Goal: Transaction & Acquisition: Purchase product/service

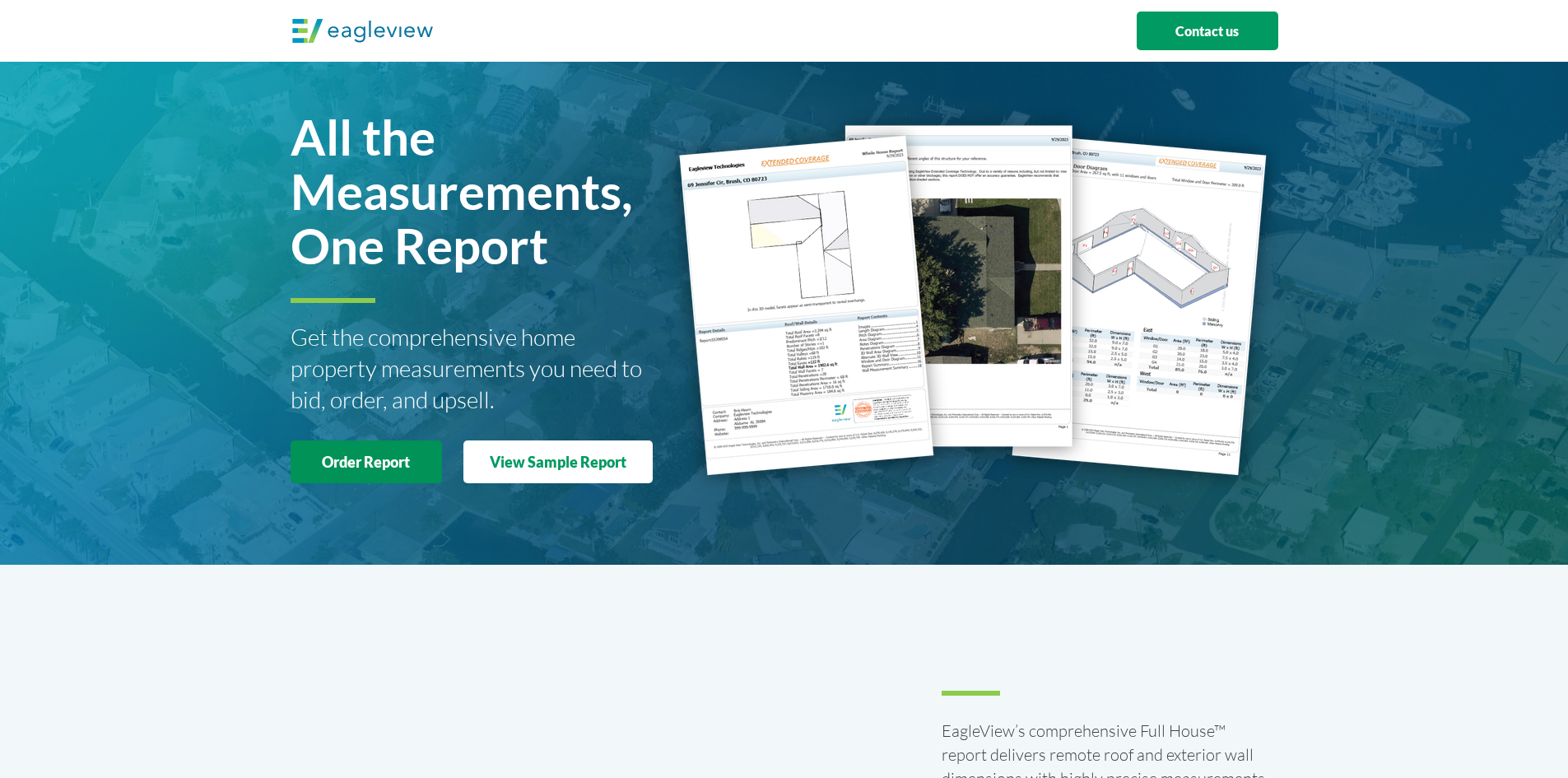
click at [380, 462] on strong "Order Report" at bounding box center [365, 461] width 88 height 18
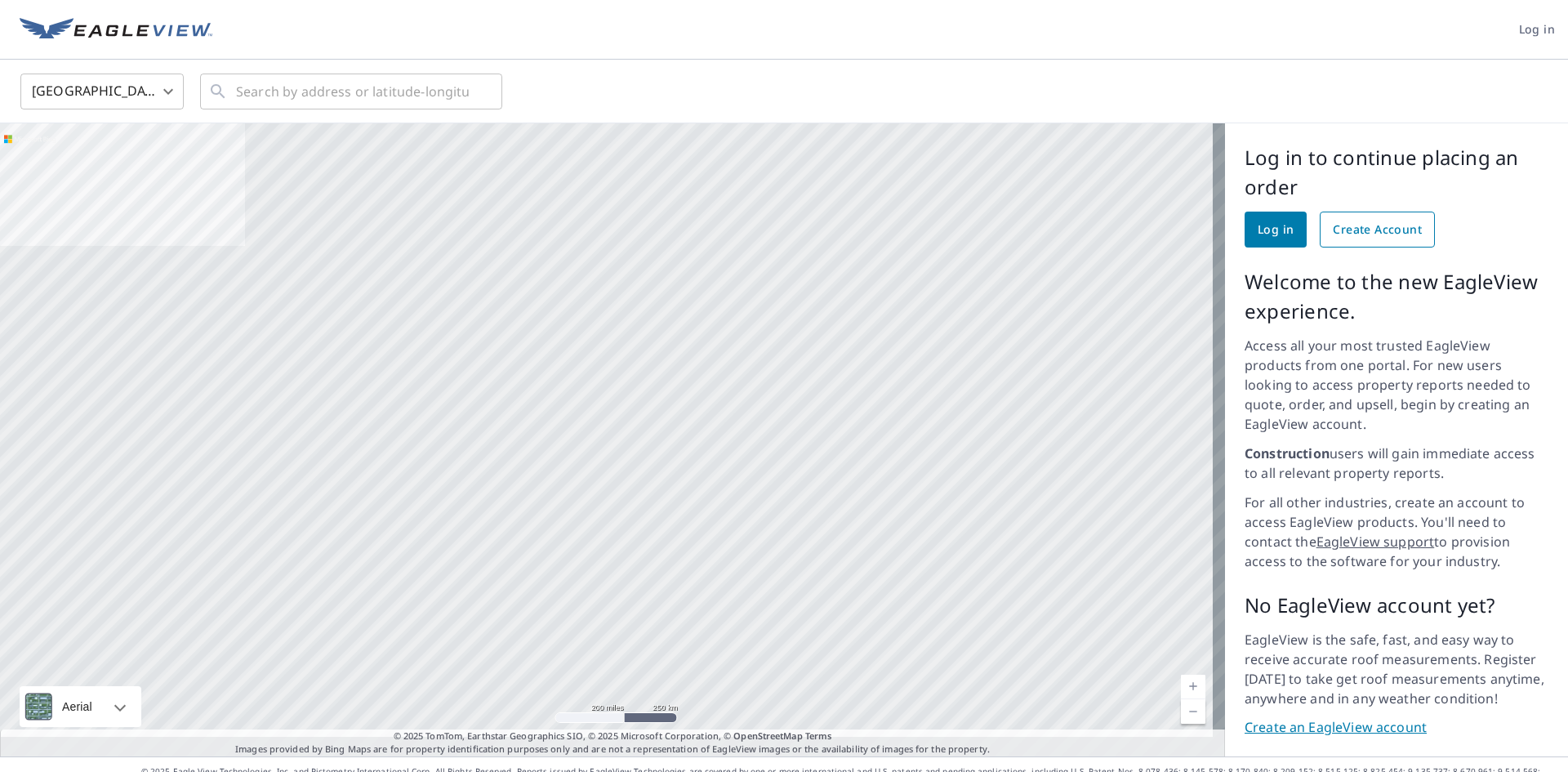
click at [1369, 231] on span "Create Account" at bounding box center [1377, 230] width 89 height 21
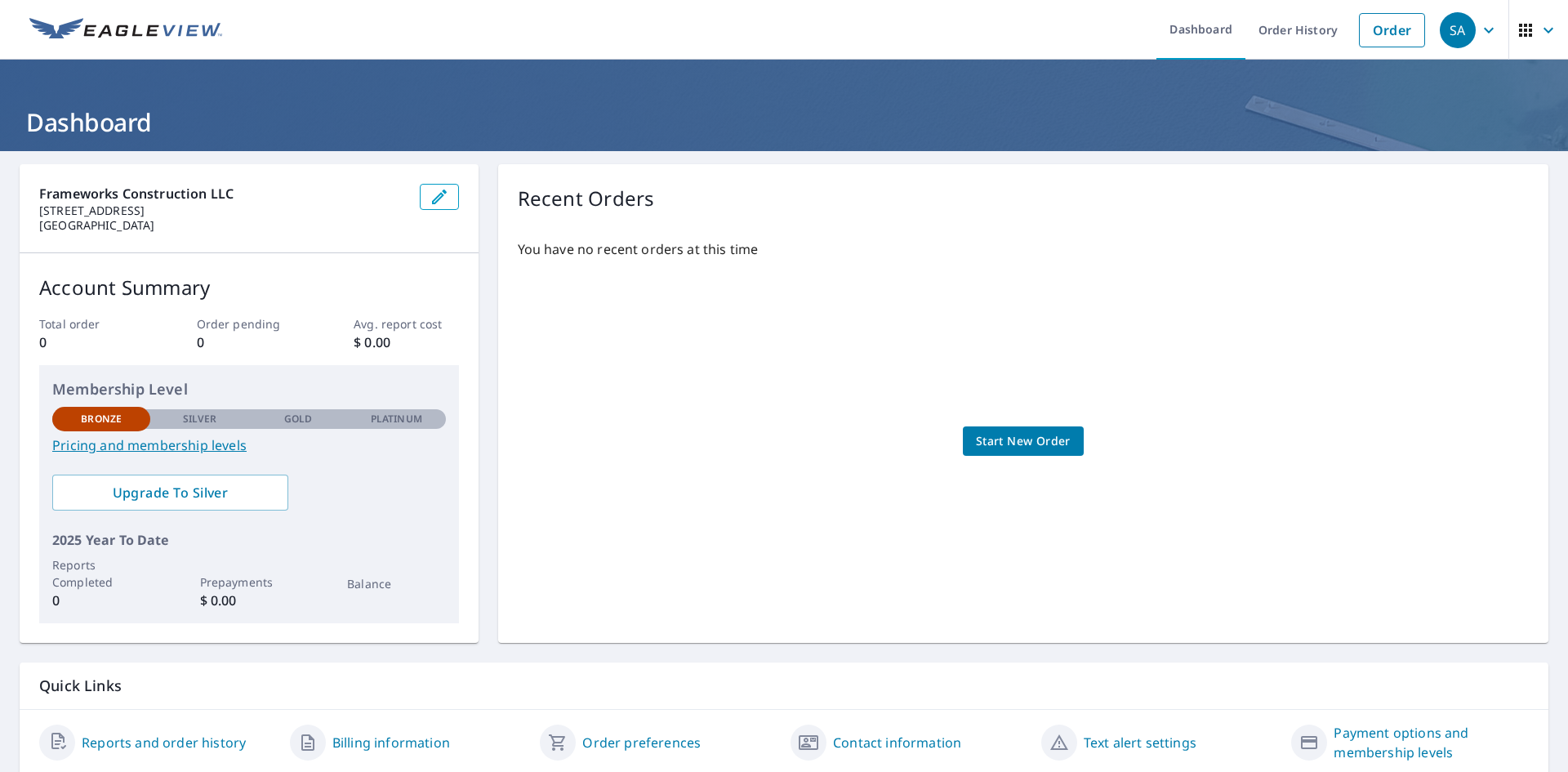
click at [210, 441] on link "Pricing and membership levels" at bounding box center [250, 445] width 394 height 20
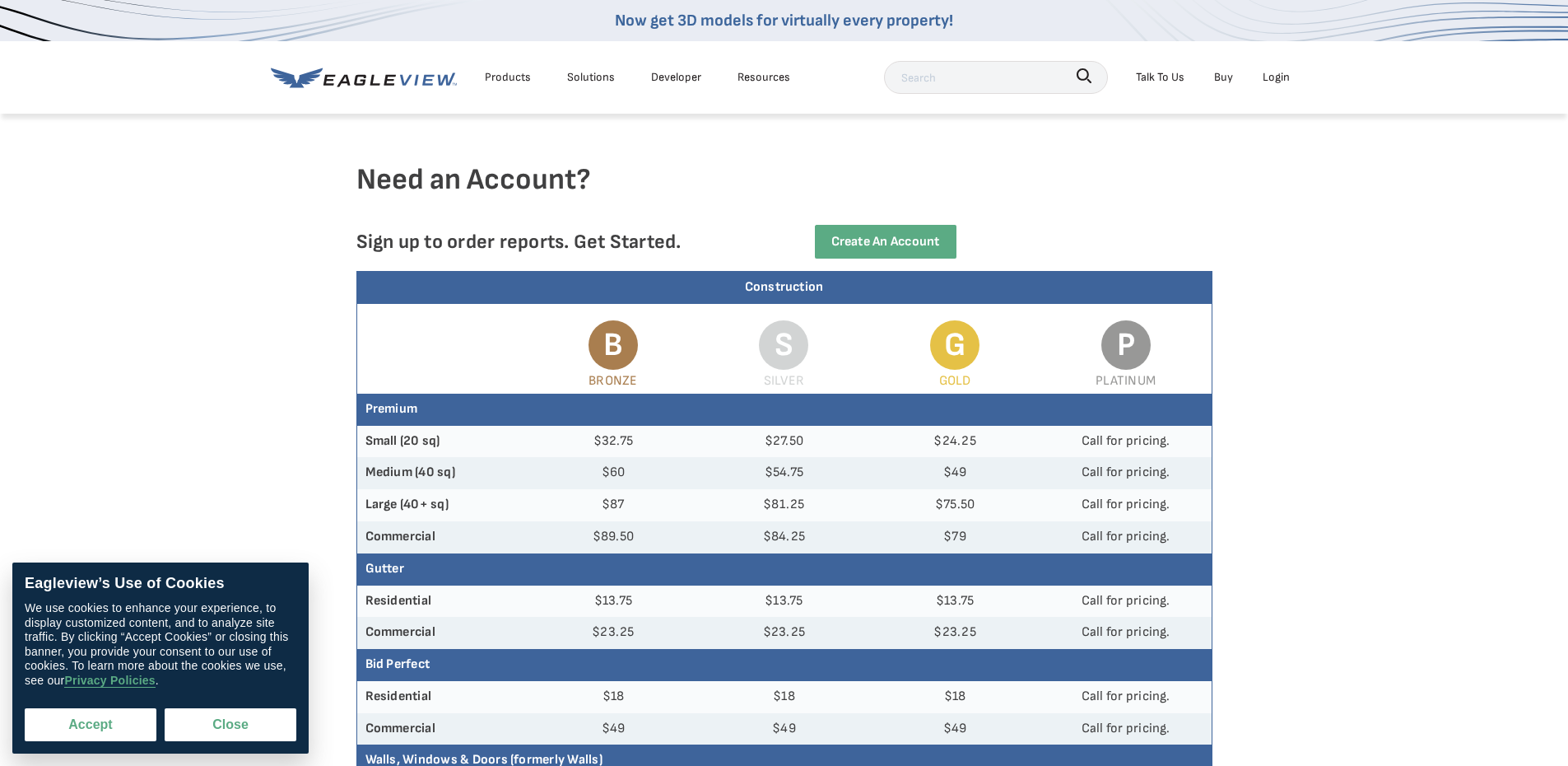
click at [104, 724] on button "Accept" at bounding box center [90, 725] width 131 height 33
checkbox input "true"
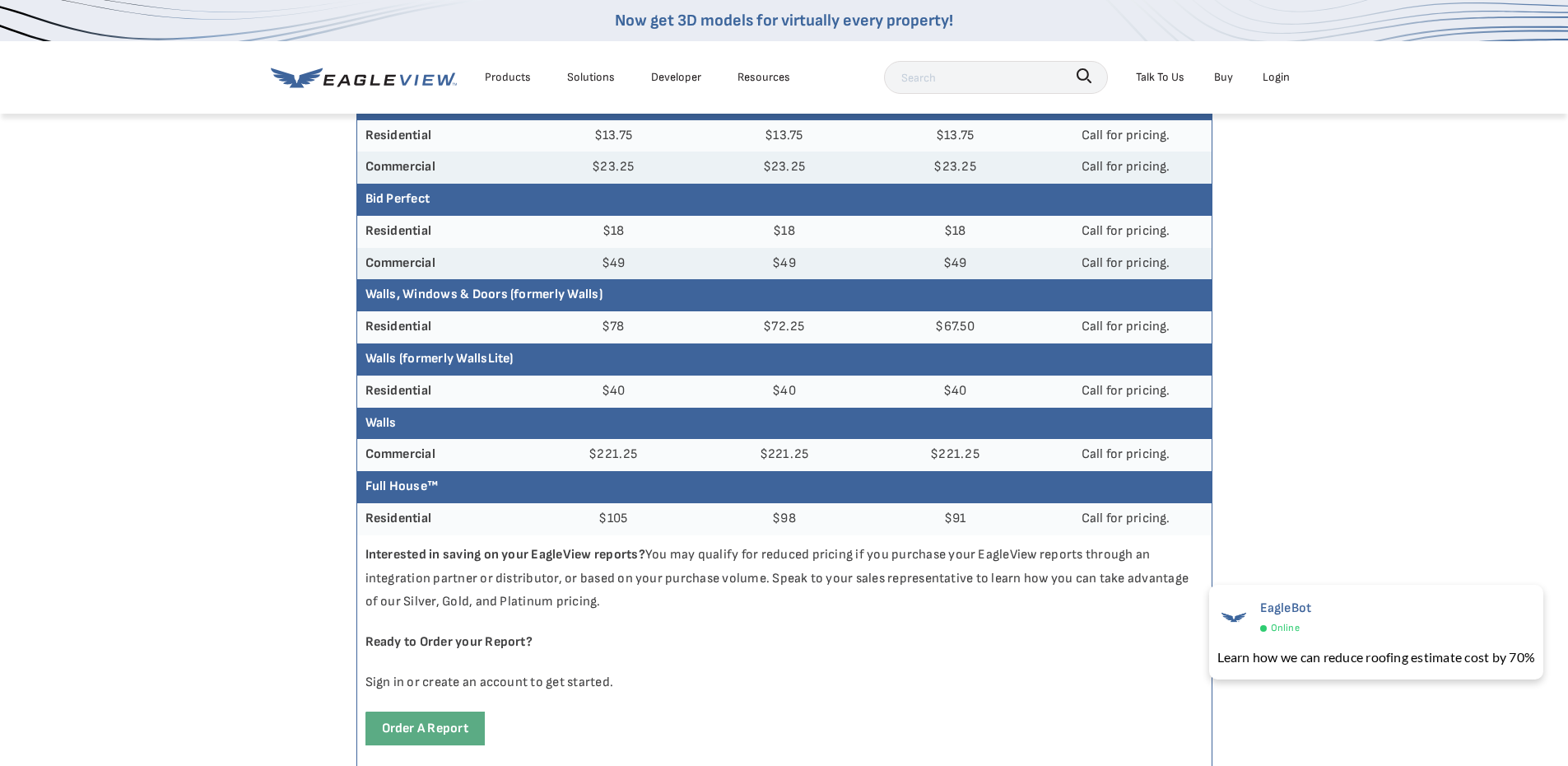
scroll to position [494, 0]
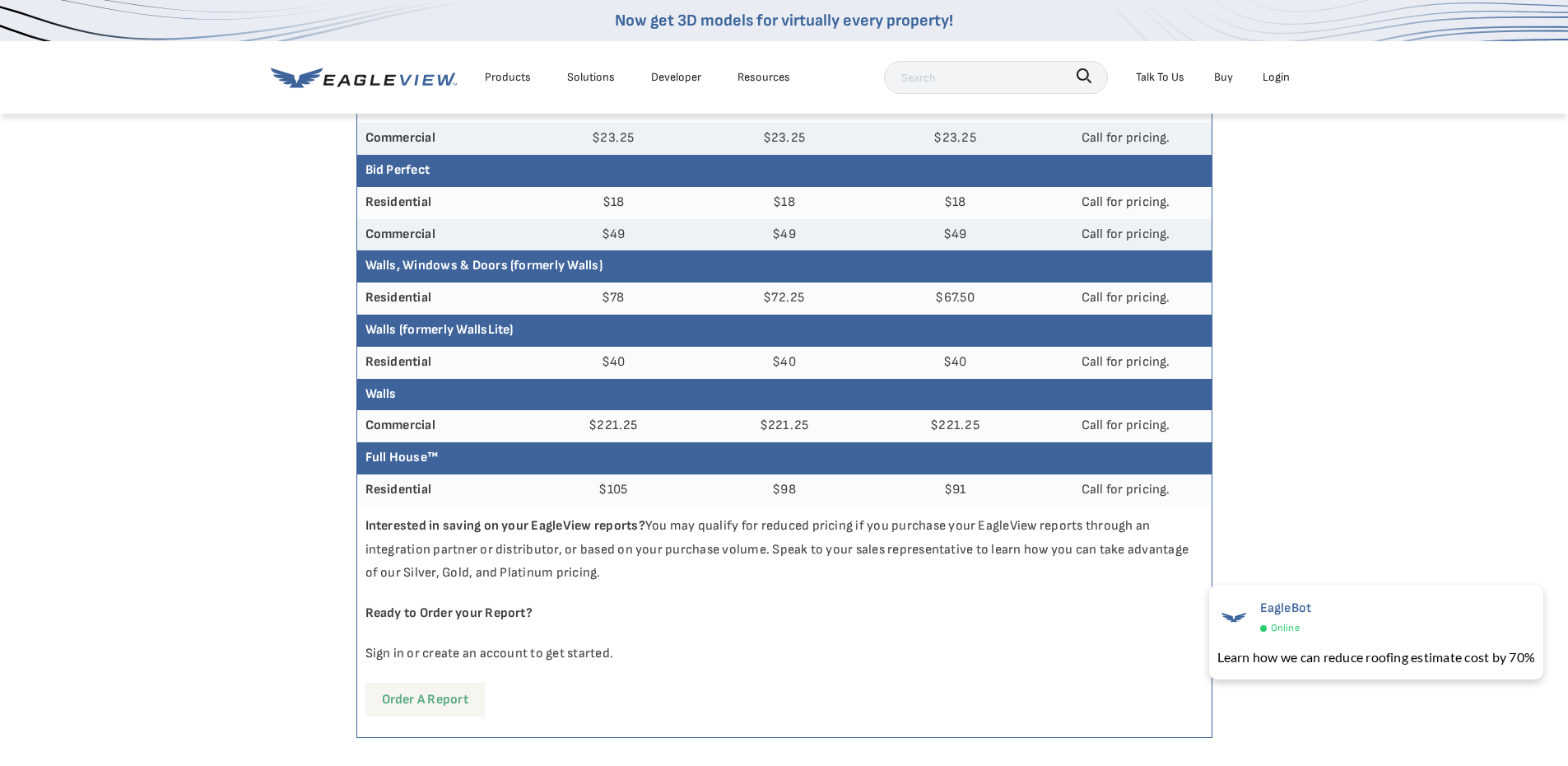
click at [449, 701] on link "Order a report" at bounding box center [425, 699] width 119 height 34
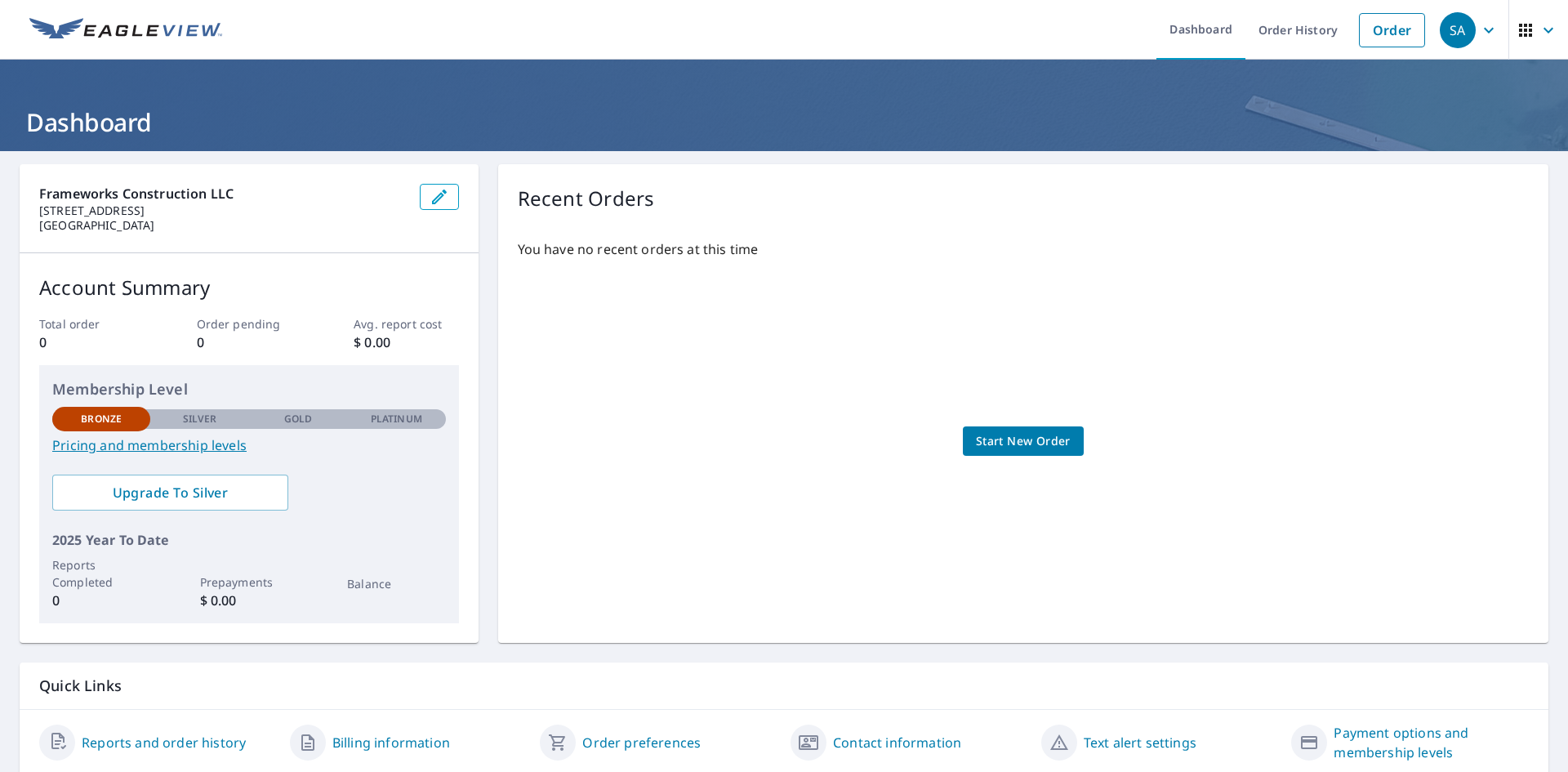
click at [997, 443] on span "Start New Order" at bounding box center [1023, 441] width 95 height 21
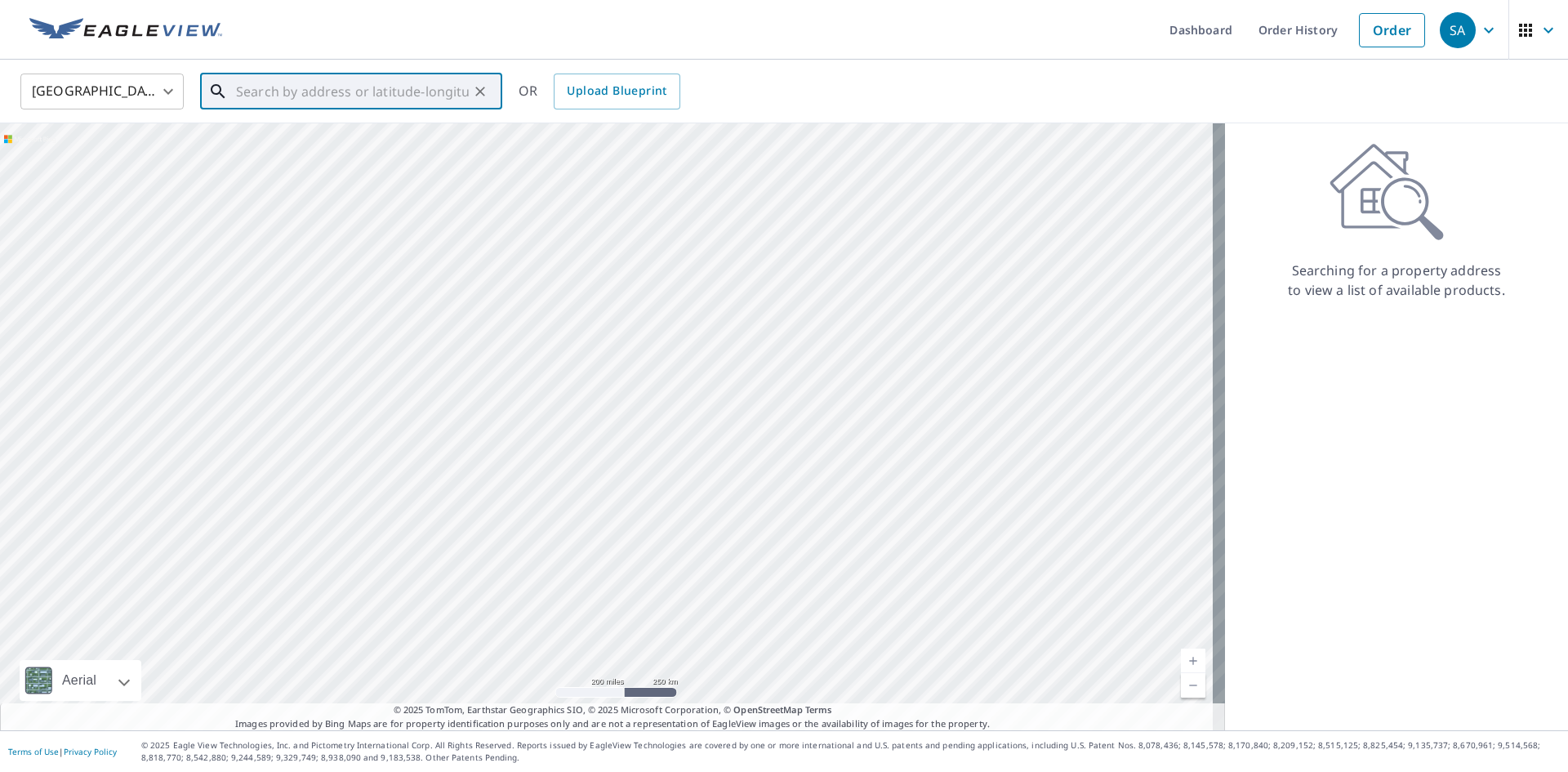
click at [302, 91] on input "text" at bounding box center [352, 91] width 233 height 46
click at [279, 152] on p "South Yarmouth, MA 02664" at bounding box center [361, 156] width 256 height 16
type input "48 Cove View Dr South Yarmouth, MA 02664"
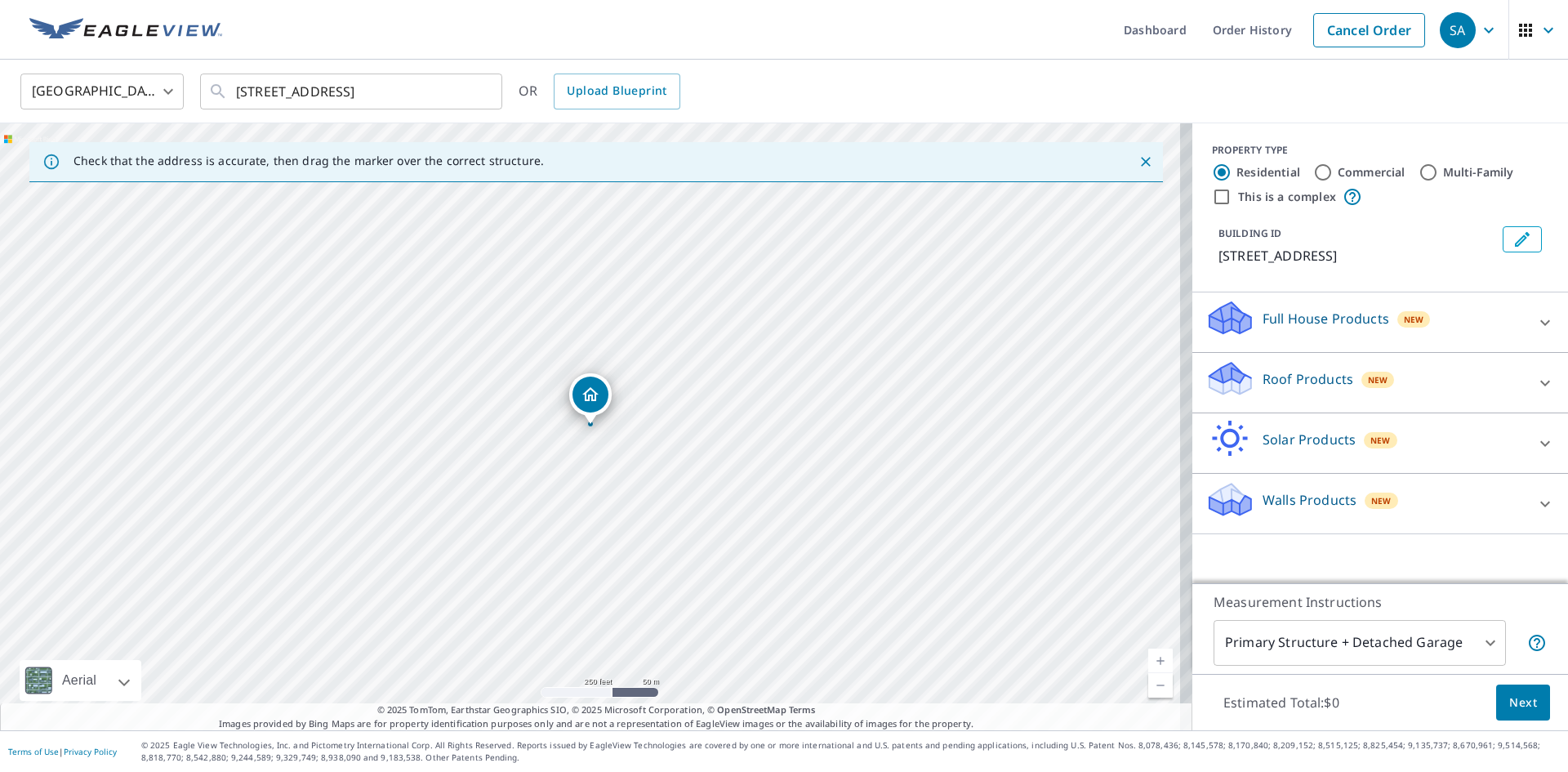
click at [1512, 327] on div "Full House Products New" at bounding box center [1365, 322] width 320 height 47
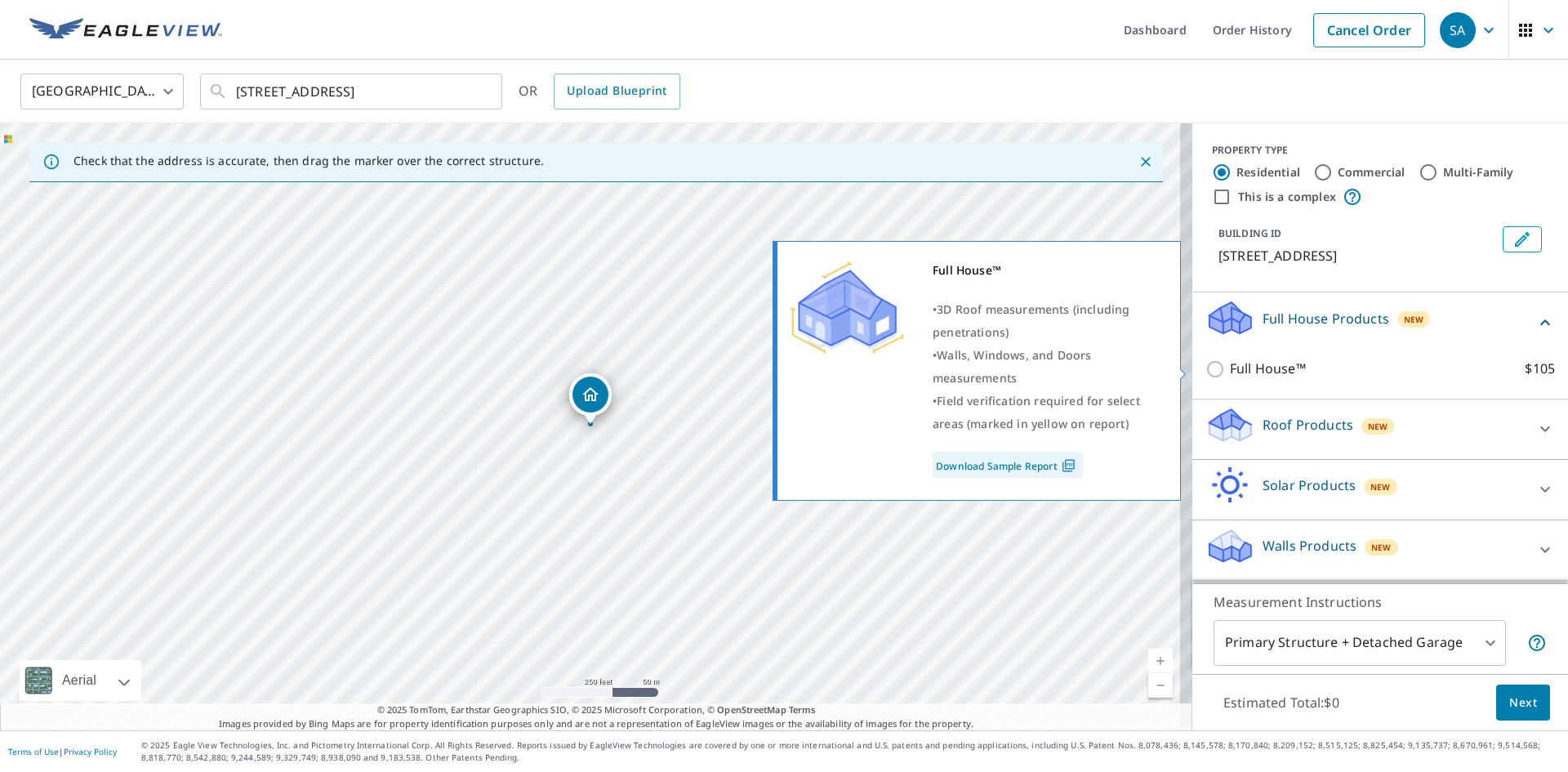
click at [1276, 363] on p "Full House™" at bounding box center [1268, 369] width 76 height 21
click at [1230, 363] on input "Full House™ $105" at bounding box center [1217, 369] width 24 height 20
checkbox input "true"
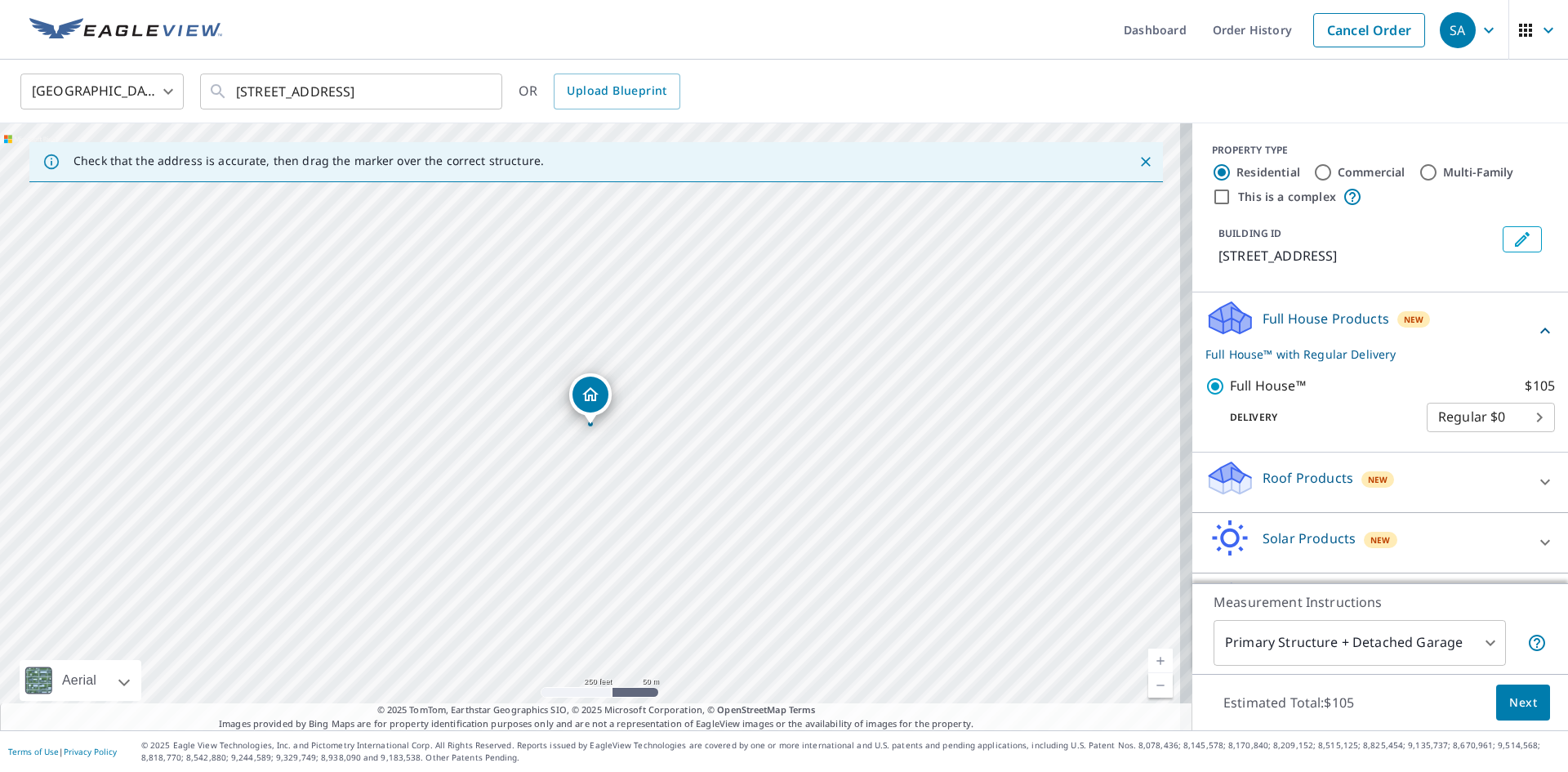
click at [1449, 433] on body "SA SA Dashboard Order History Cancel Order SA United States US ​ 48 Cove View D…" at bounding box center [784, 386] width 1568 height 772
click at [1449, 433] on li "Regular $0" at bounding box center [1466, 437] width 129 height 29
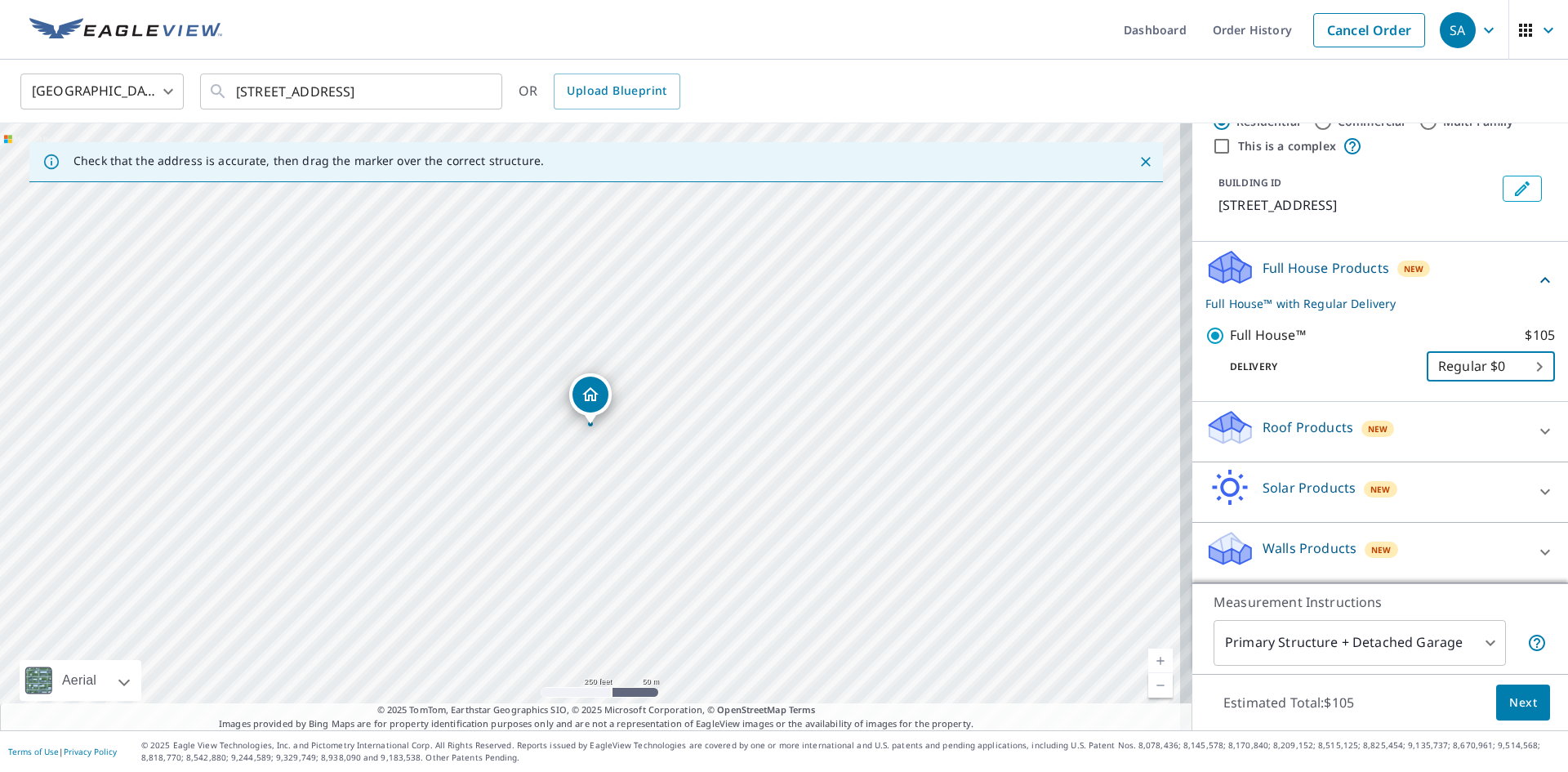
scroll to position [70, 0]
click at [1381, 559] on div "Walls Products New" at bounding box center [1365, 553] width 320 height 47
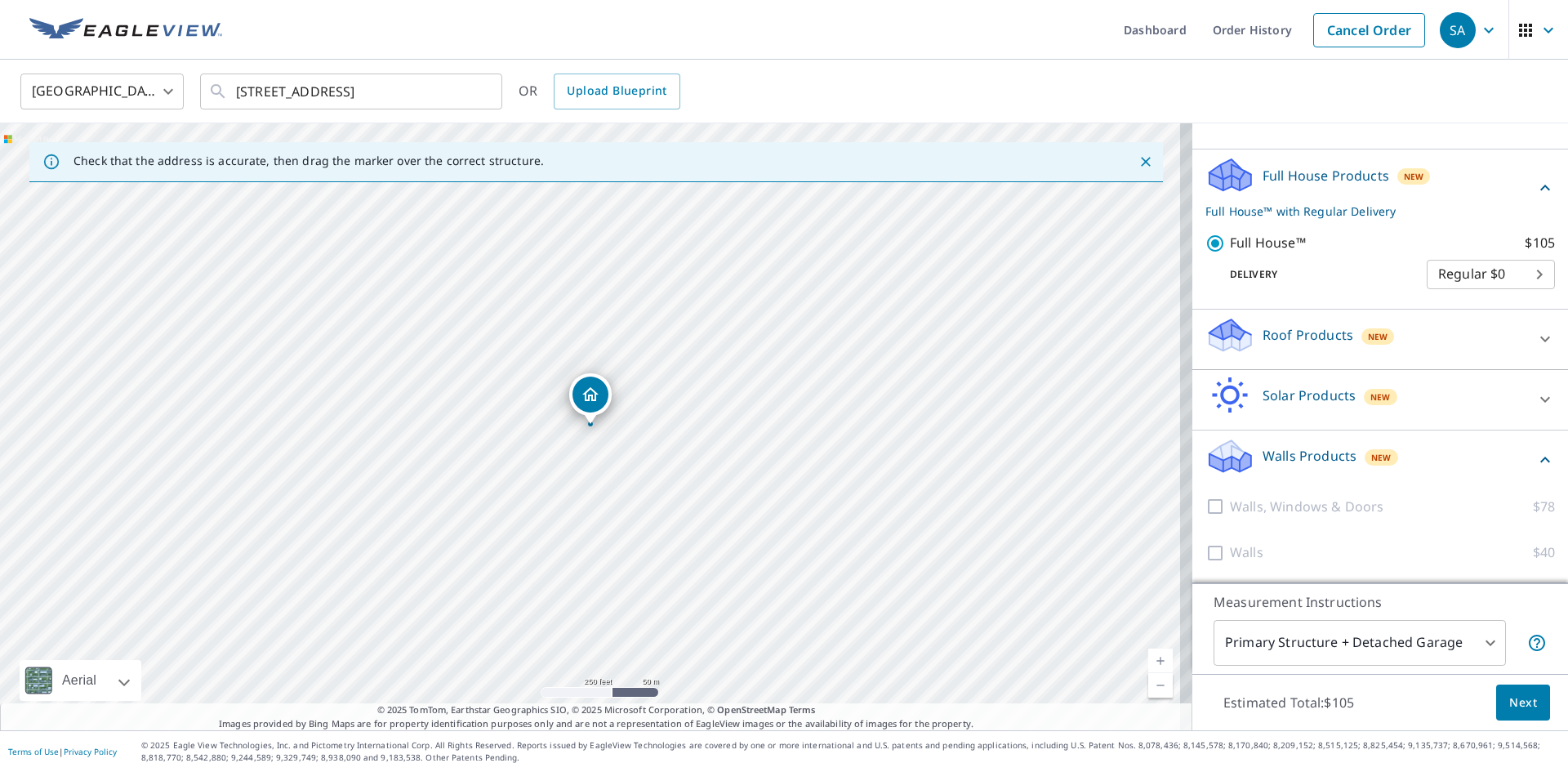
scroll to position [162, 0]
click at [1371, 453] on span "New" at bounding box center [1381, 457] width 21 height 13
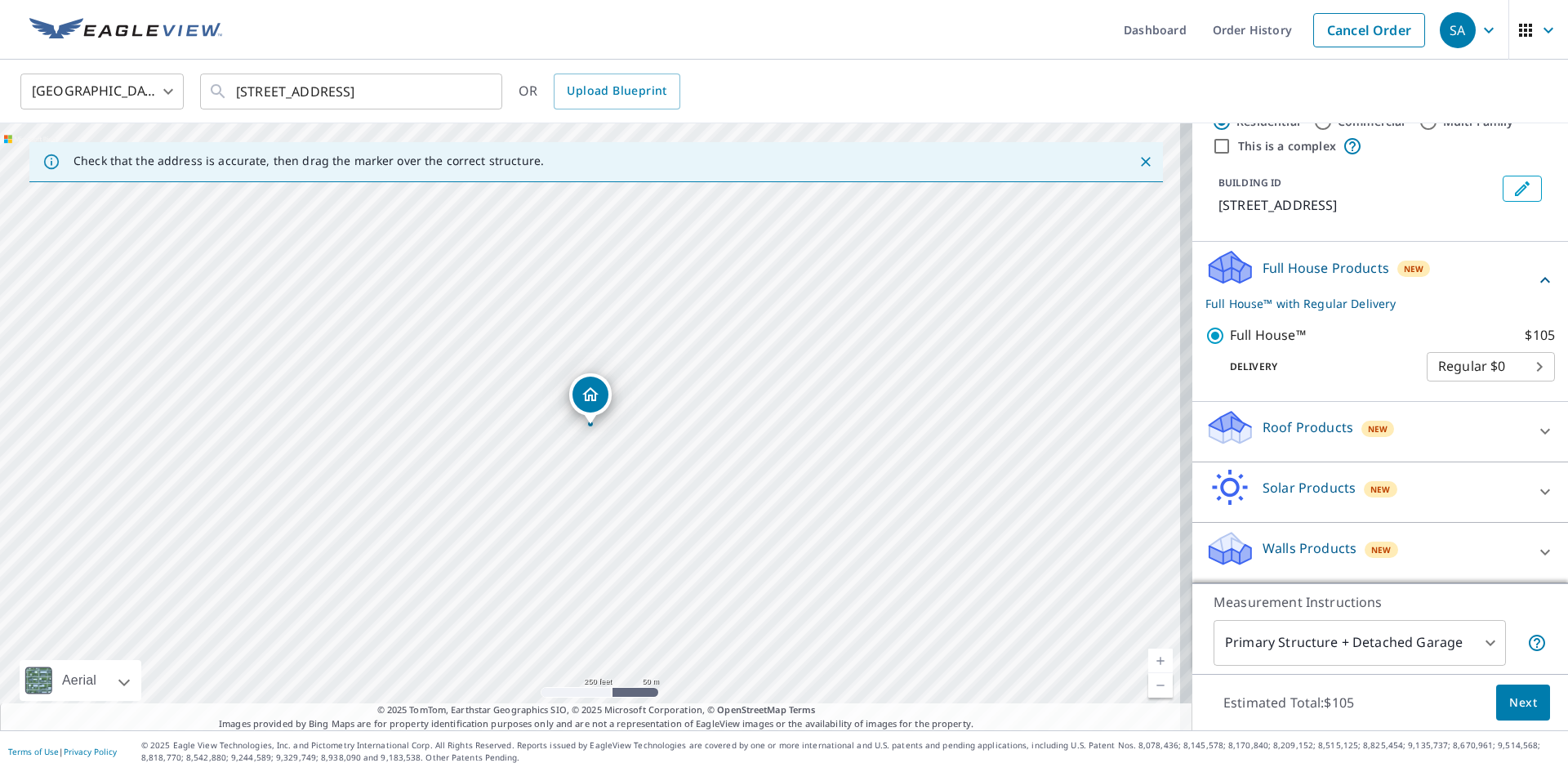
scroll to position [70, 0]
click at [1464, 649] on body "SA SA Dashboard Order History Cancel Order SA United States US ​ 48 Cove View D…" at bounding box center [784, 386] width 1568 height 772
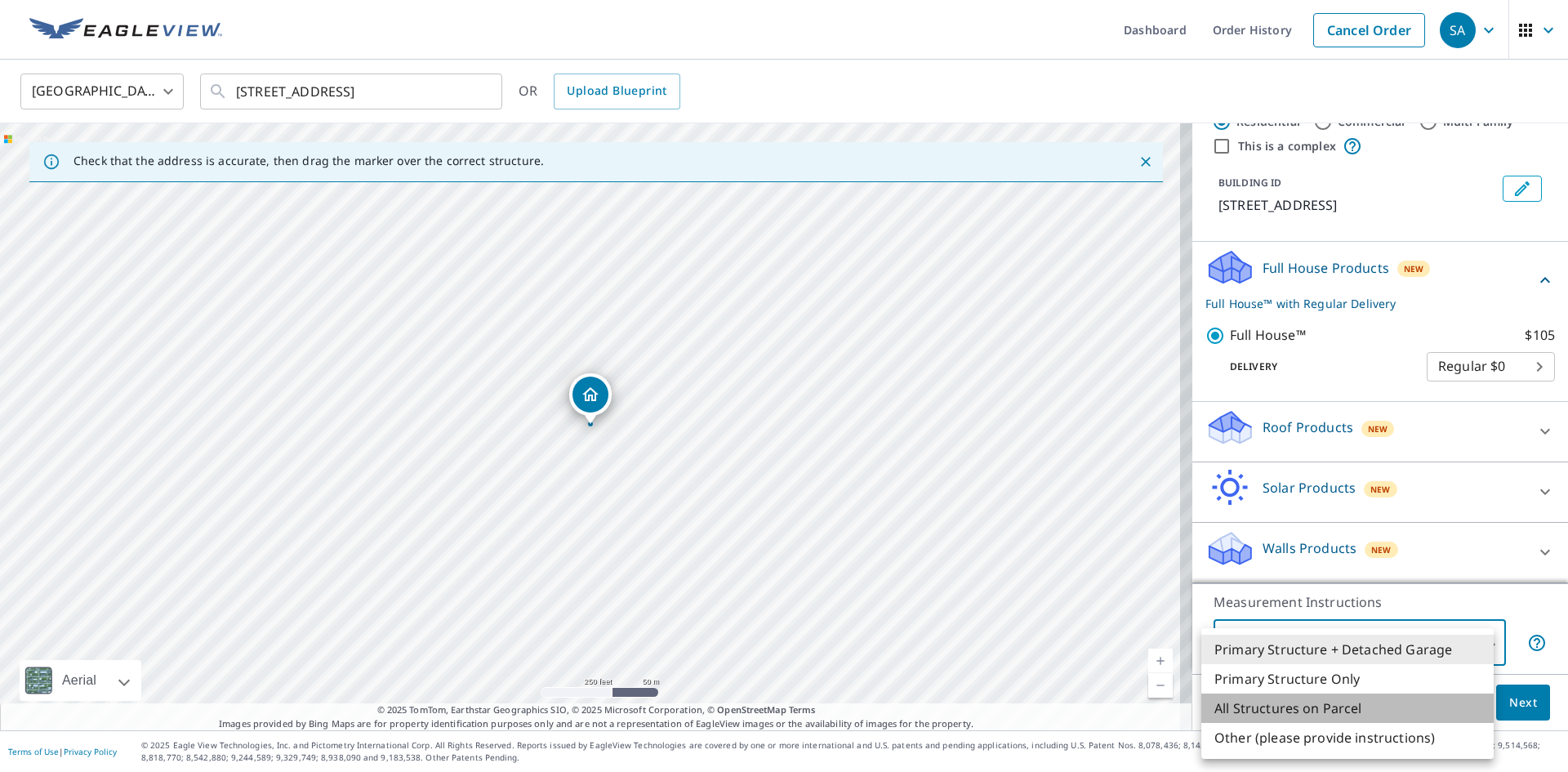
click at [1384, 712] on li "All Structures on Parcel" at bounding box center [1347, 708] width 293 height 29
type input "3"
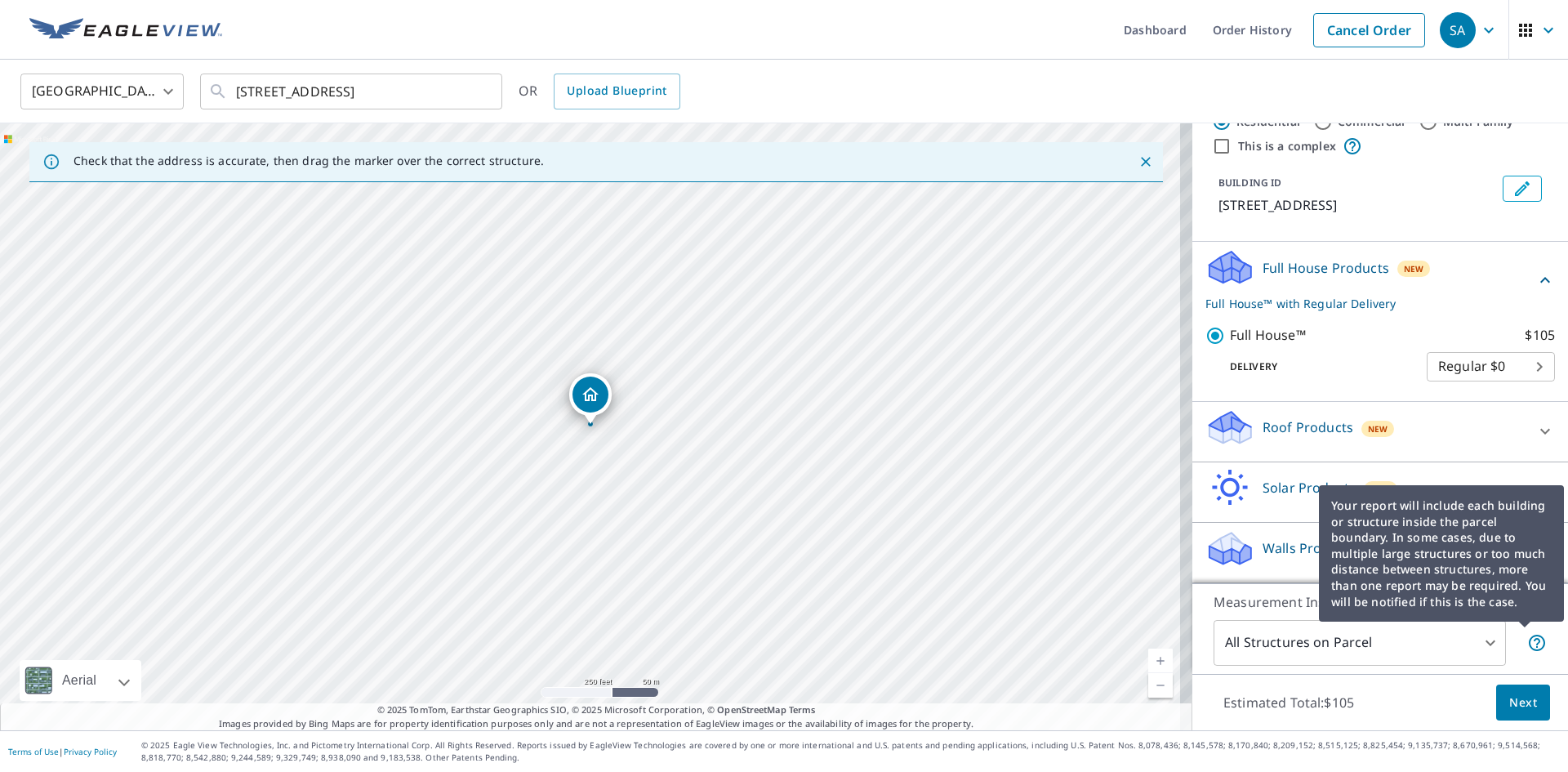
click at [1527, 642] on icon at bounding box center [1537, 642] width 20 height 20
click at [1529, 642] on icon at bounding box center [1537, 642] width 16 height 16
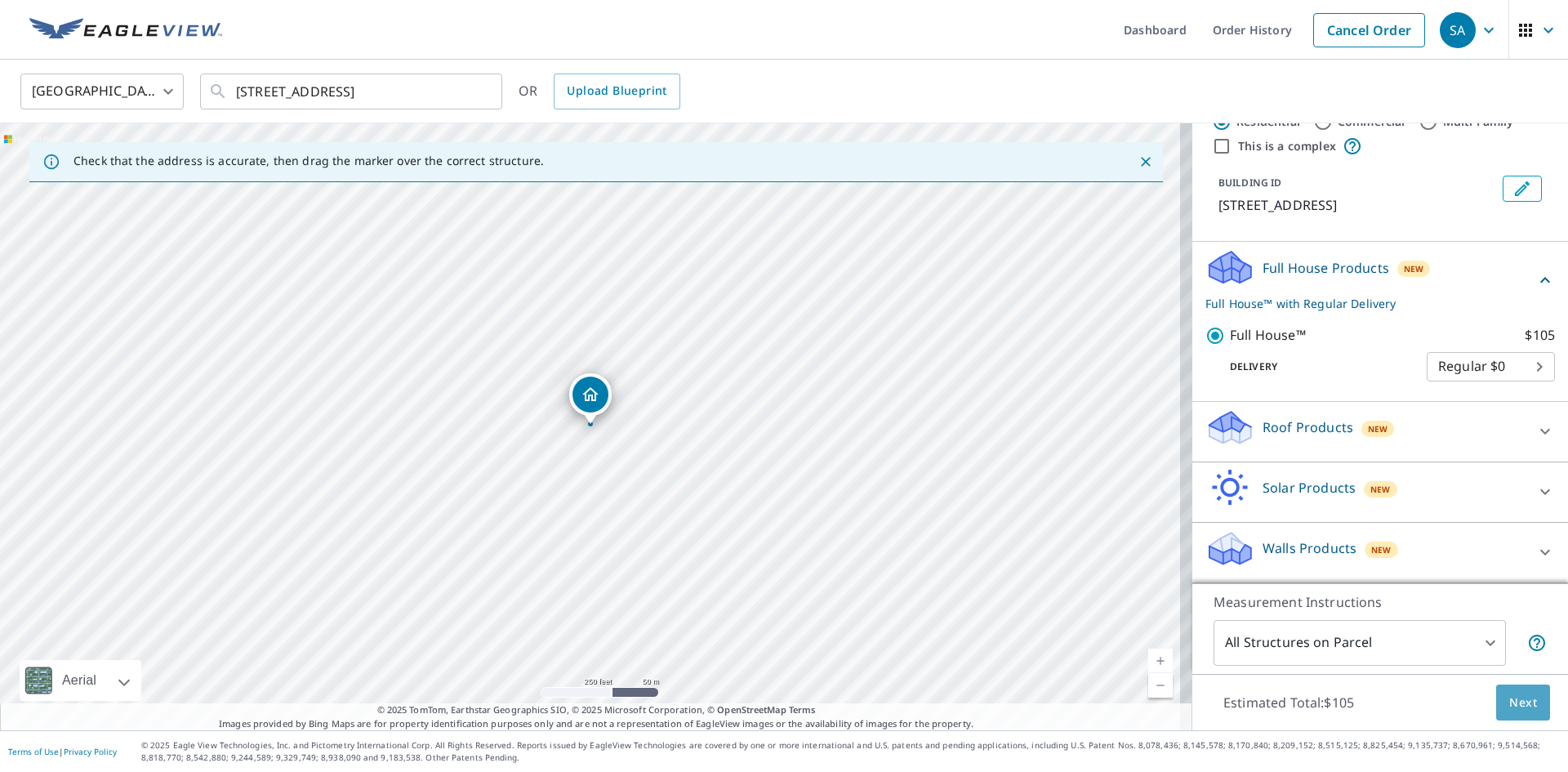
click at [1512, 699] on span "Next" at bounding box center [1523, 703] width 28 height 21
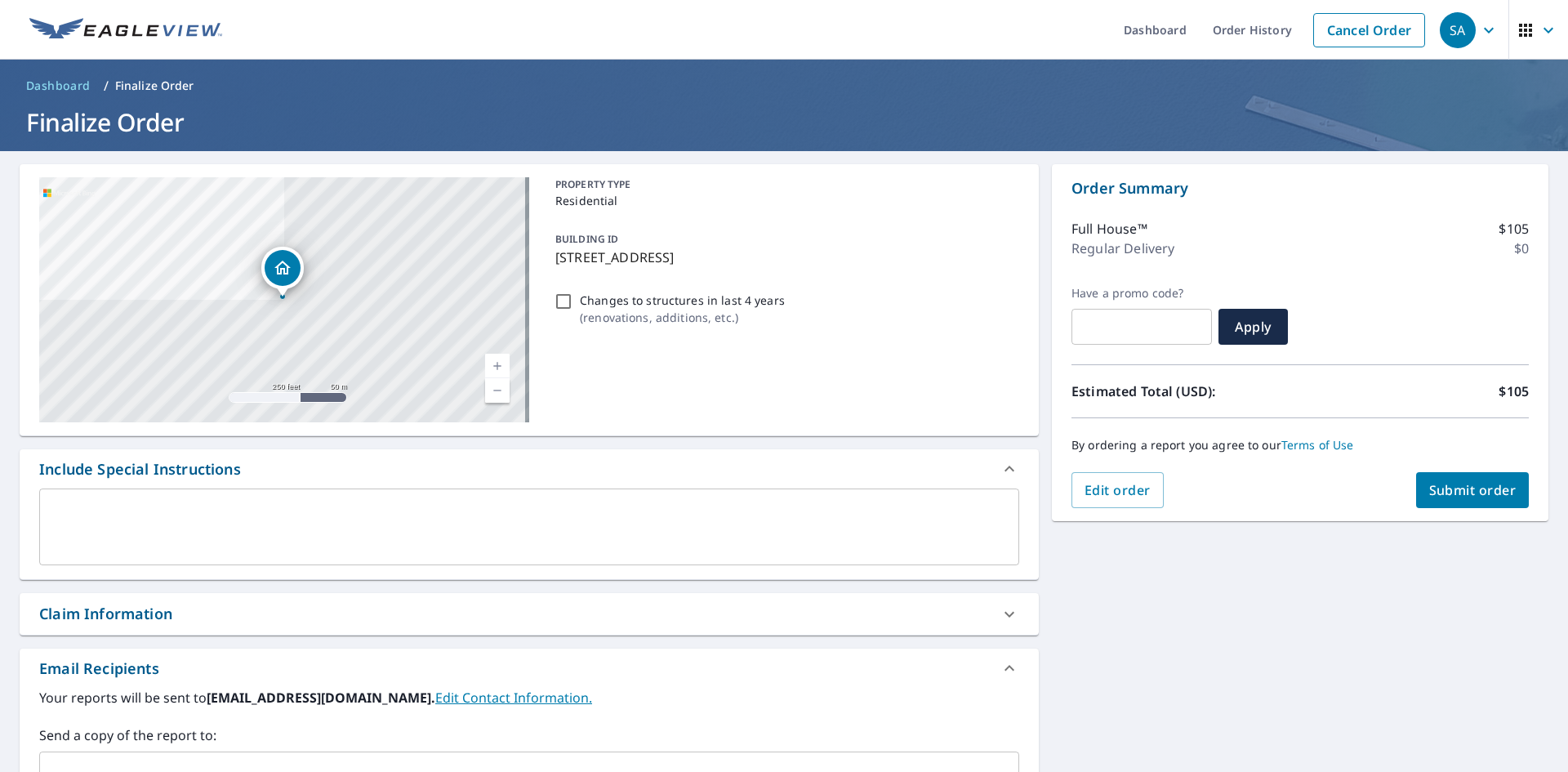
click at [733, 299] on p "Changes to structures in last 4 years" at bounding box center [682, 301] width 205 height 17
click at [573, 299] on input "Changes to structures in last 4 years ( renovations, additions, etc. )" at bounding box center [563, 301] width 20 height 20
click at [560, 307] on input "Changes to structures in last 4 years ( renovations, additions, etc. )" at bounding box center [563, 301] width 20 height 20
checkbox input "false"
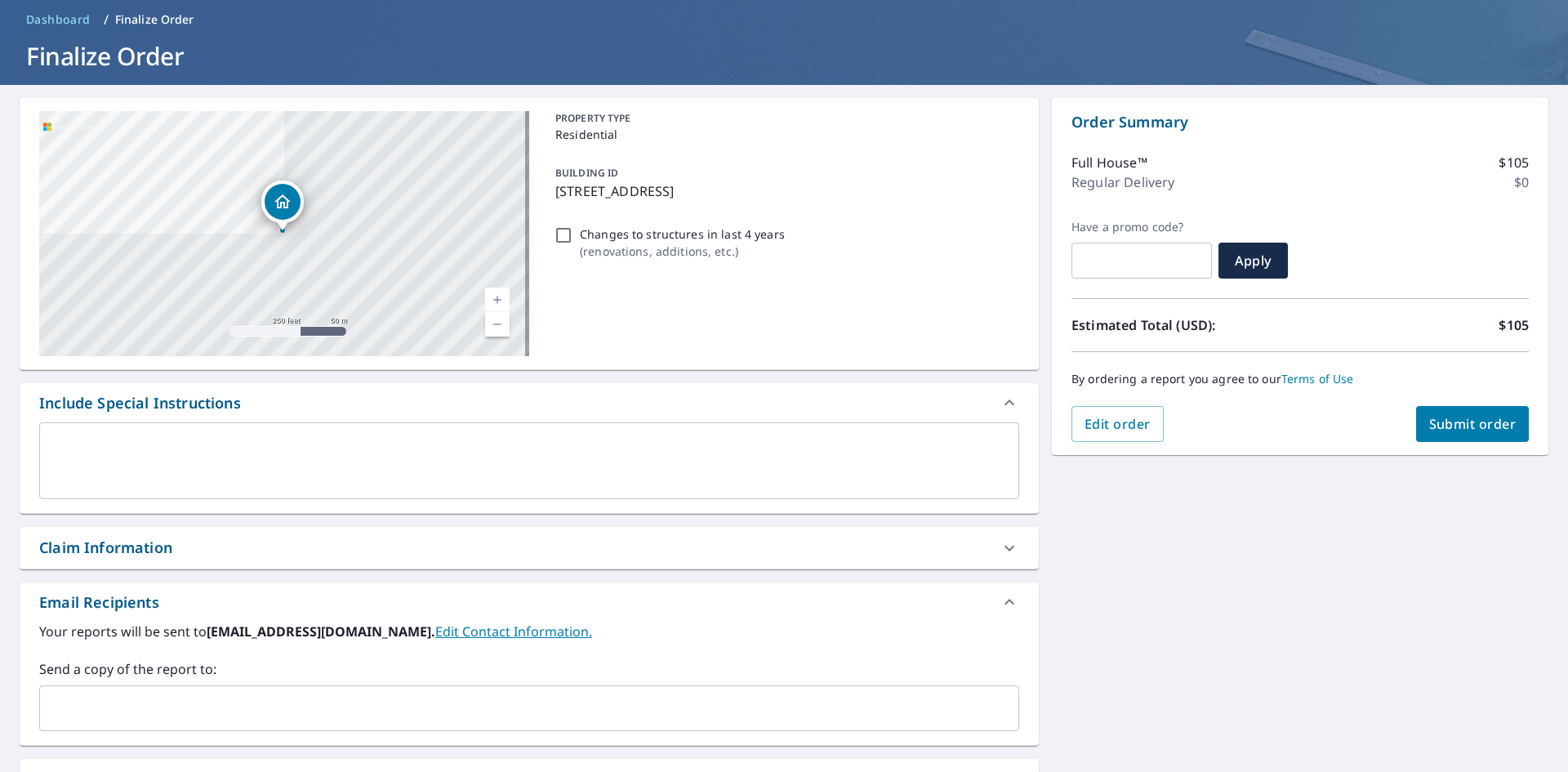
scroll to position [163, 0]
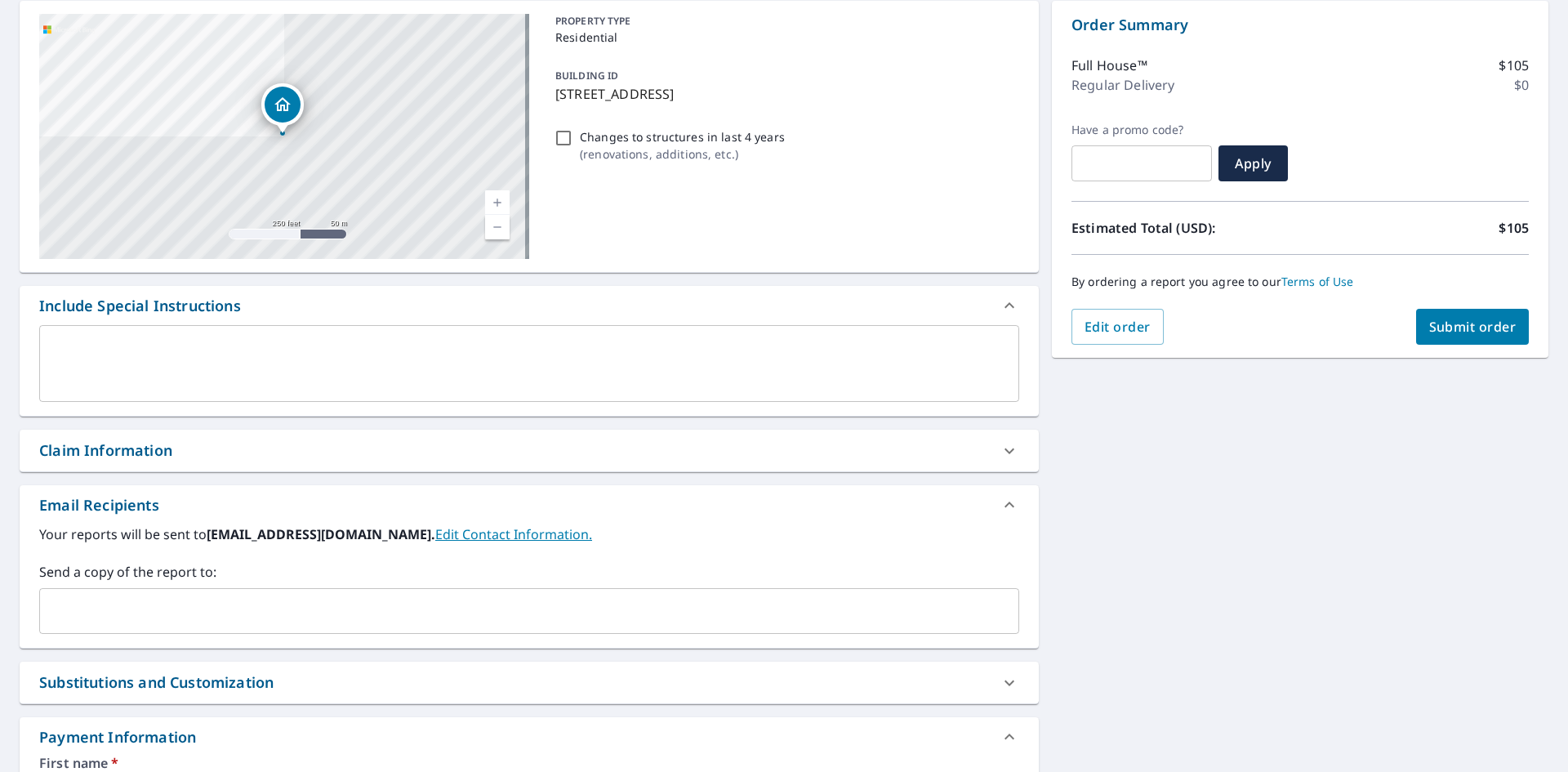
click at [613, 445] on div "Claim Information" at bounding box center [514, 451] width 951 height 22
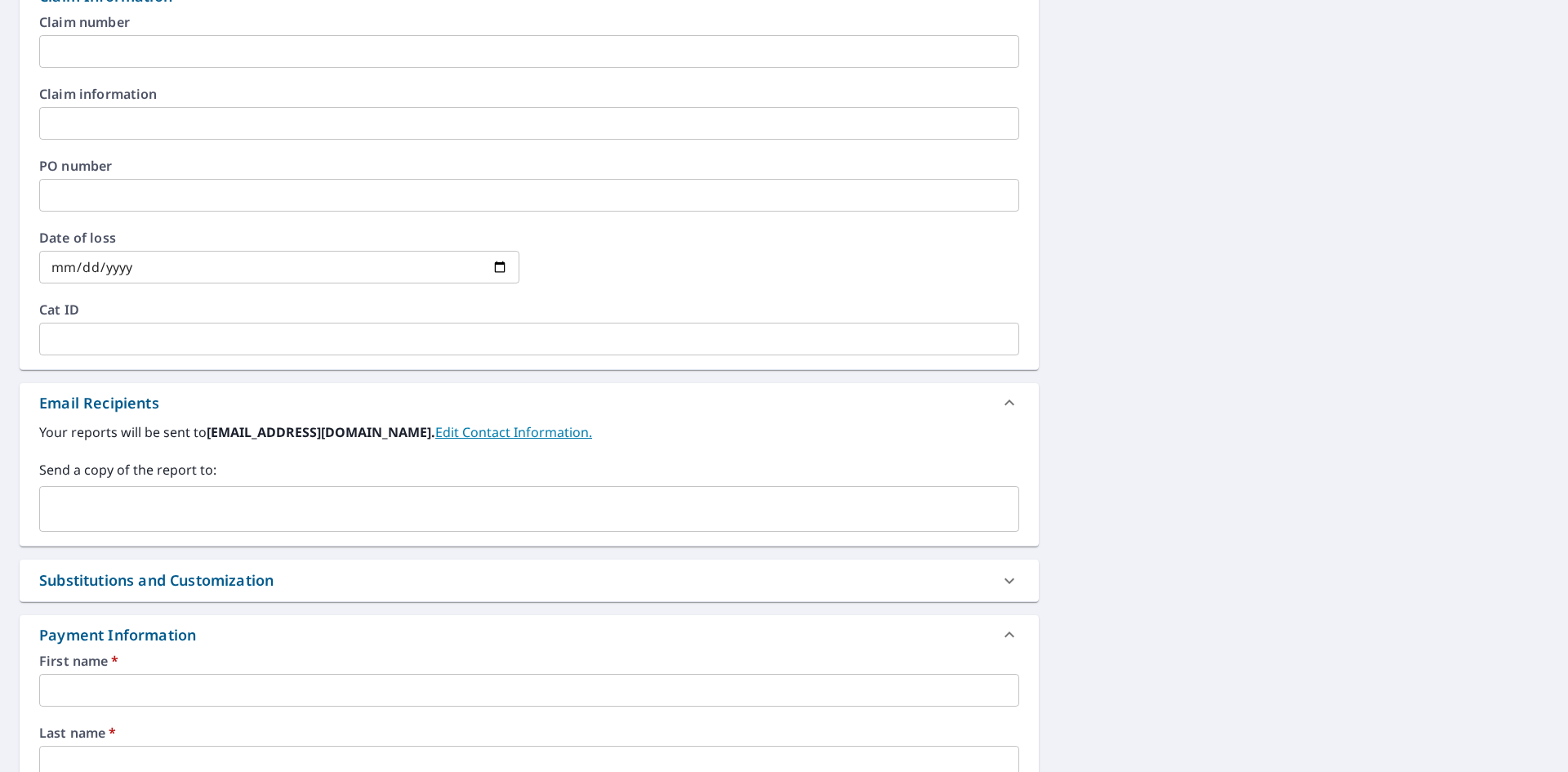
scroll to position [654, 0]
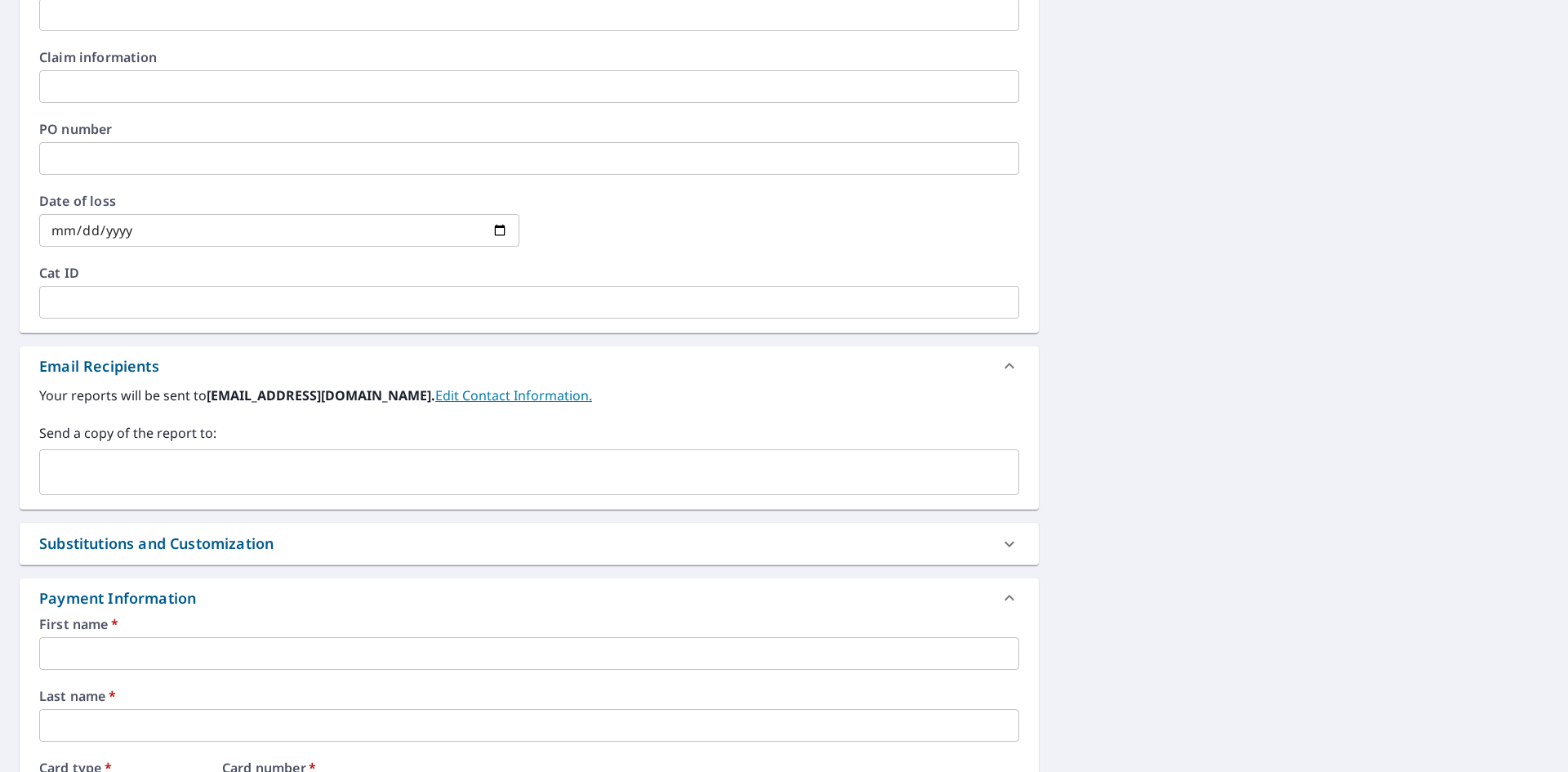
click at [515, 549] on div "Substitutions and Customization" at bounding box center [514, 544] width 951 height 22
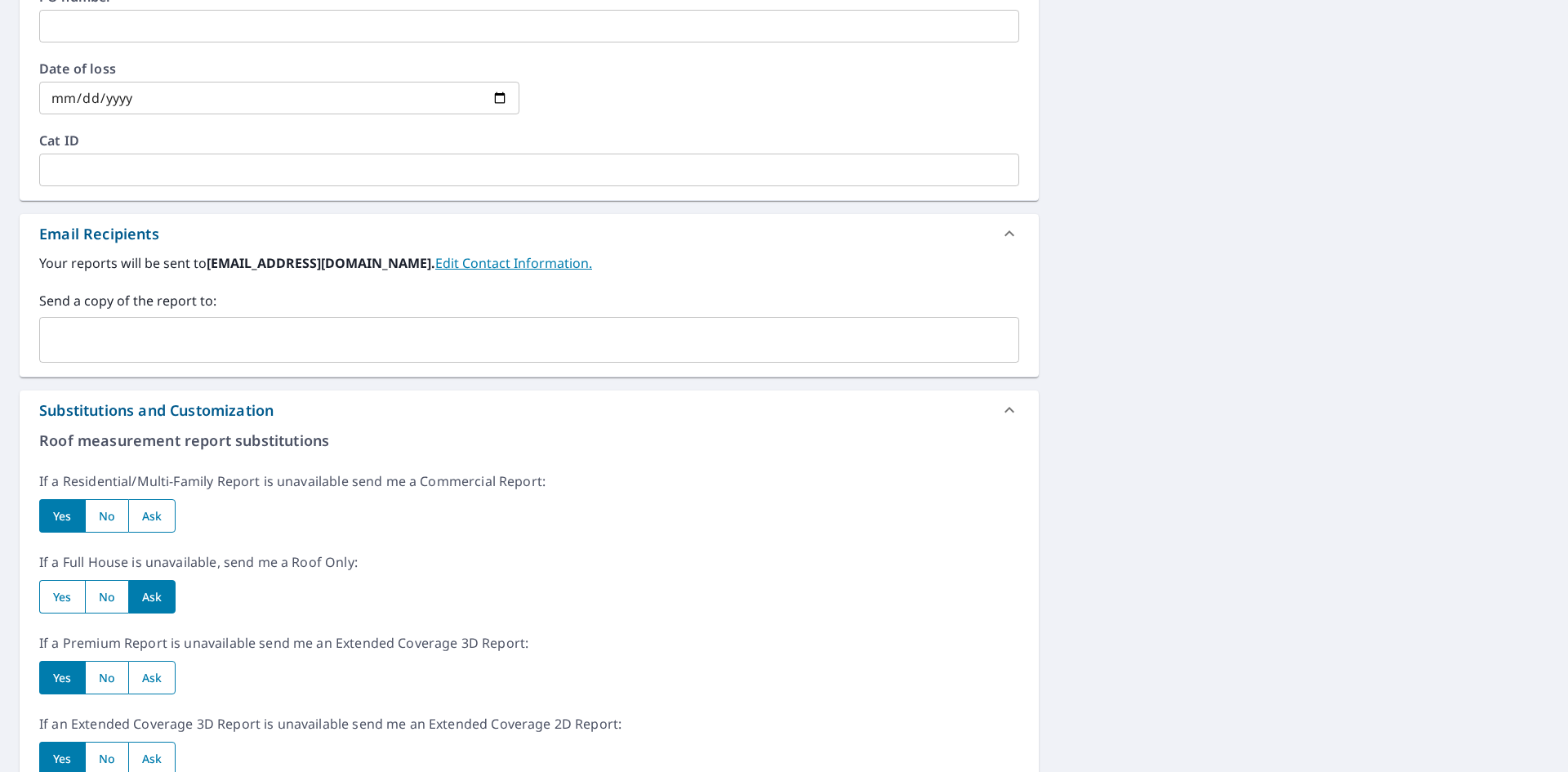
scroll to position [817, 0]
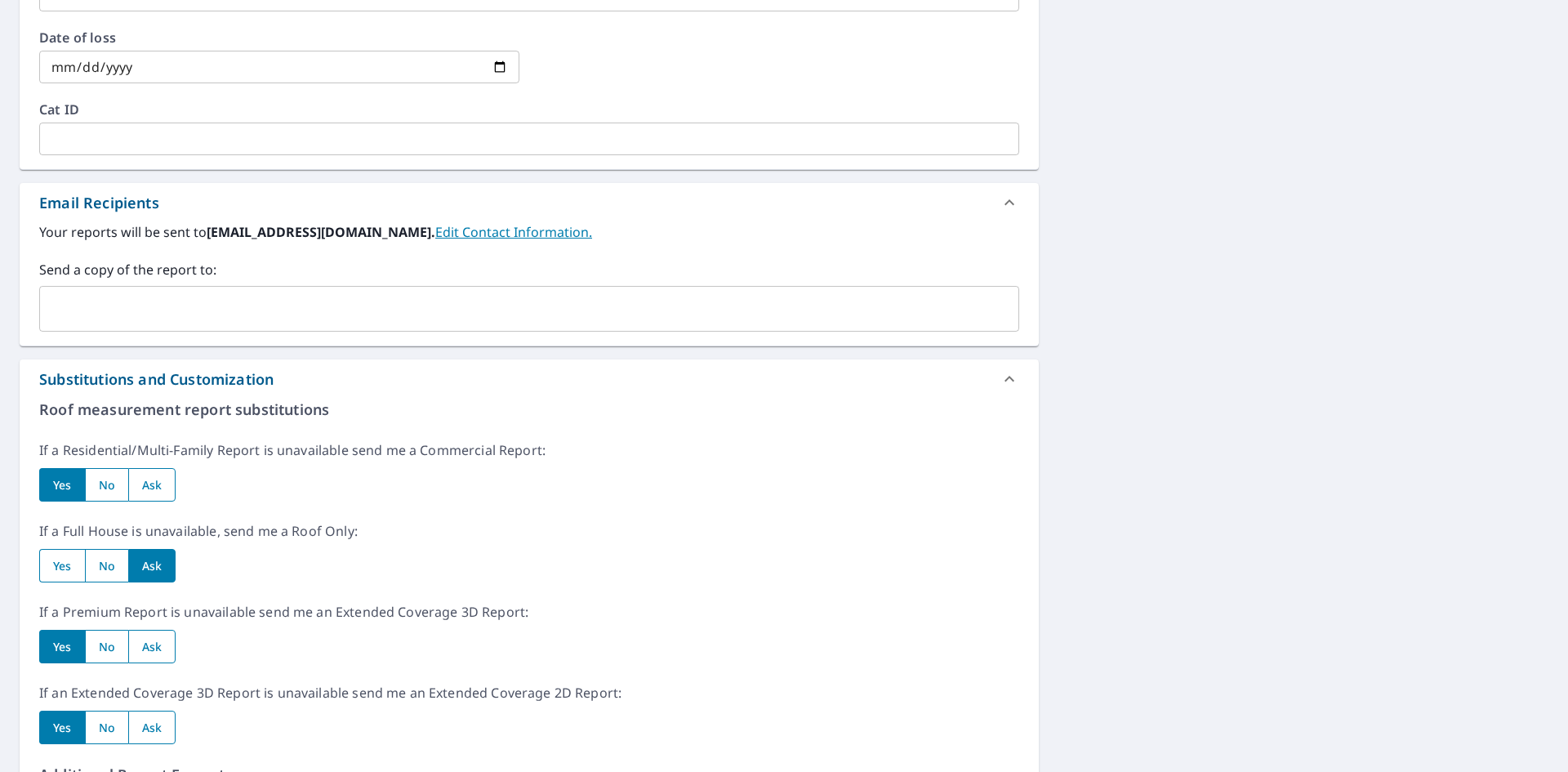
click at [104, 485] on input "radio" at bounding box center [106, 484] width 43 height 34
radio input "true"
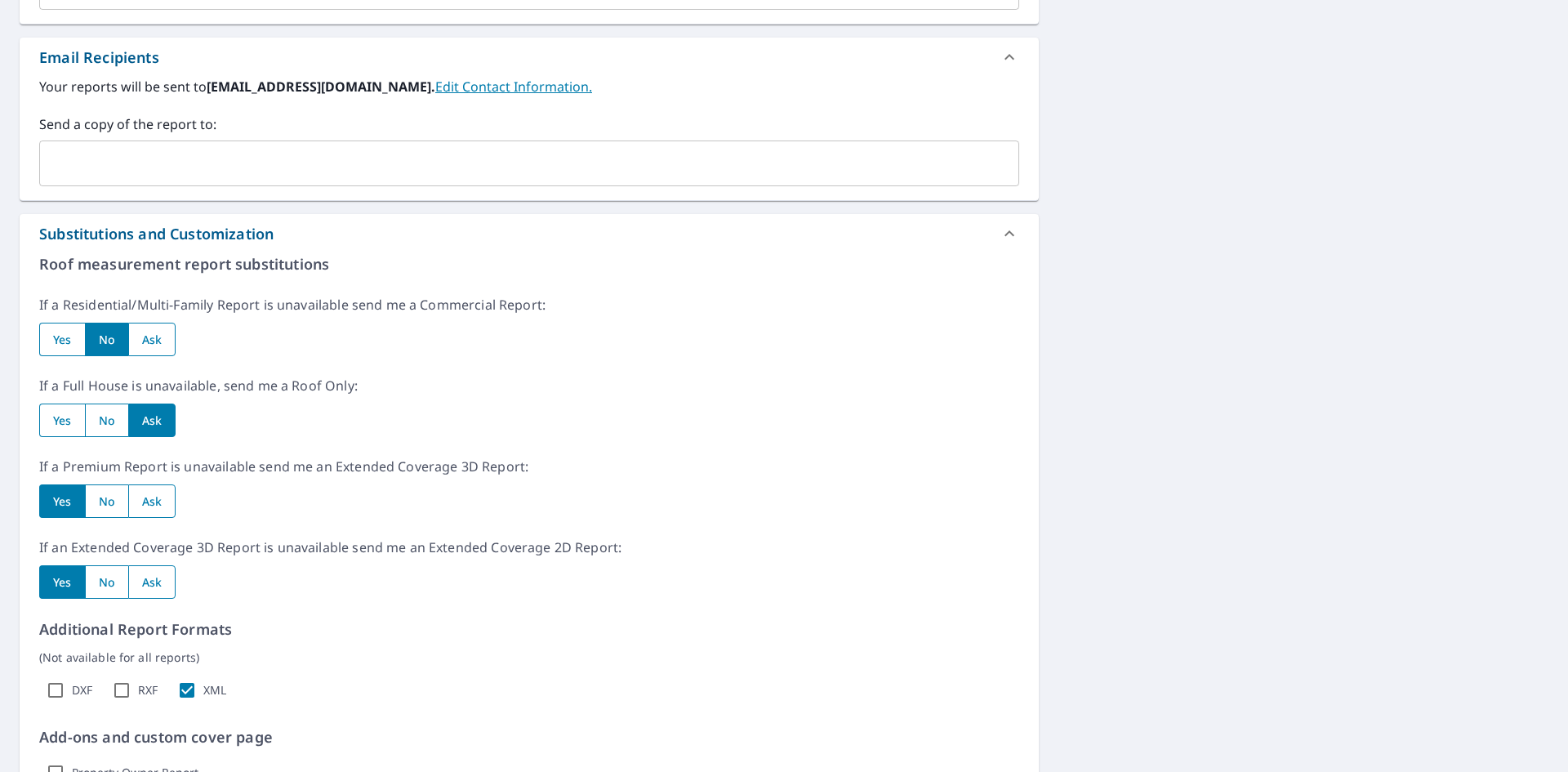
scroll to position [980, 0]
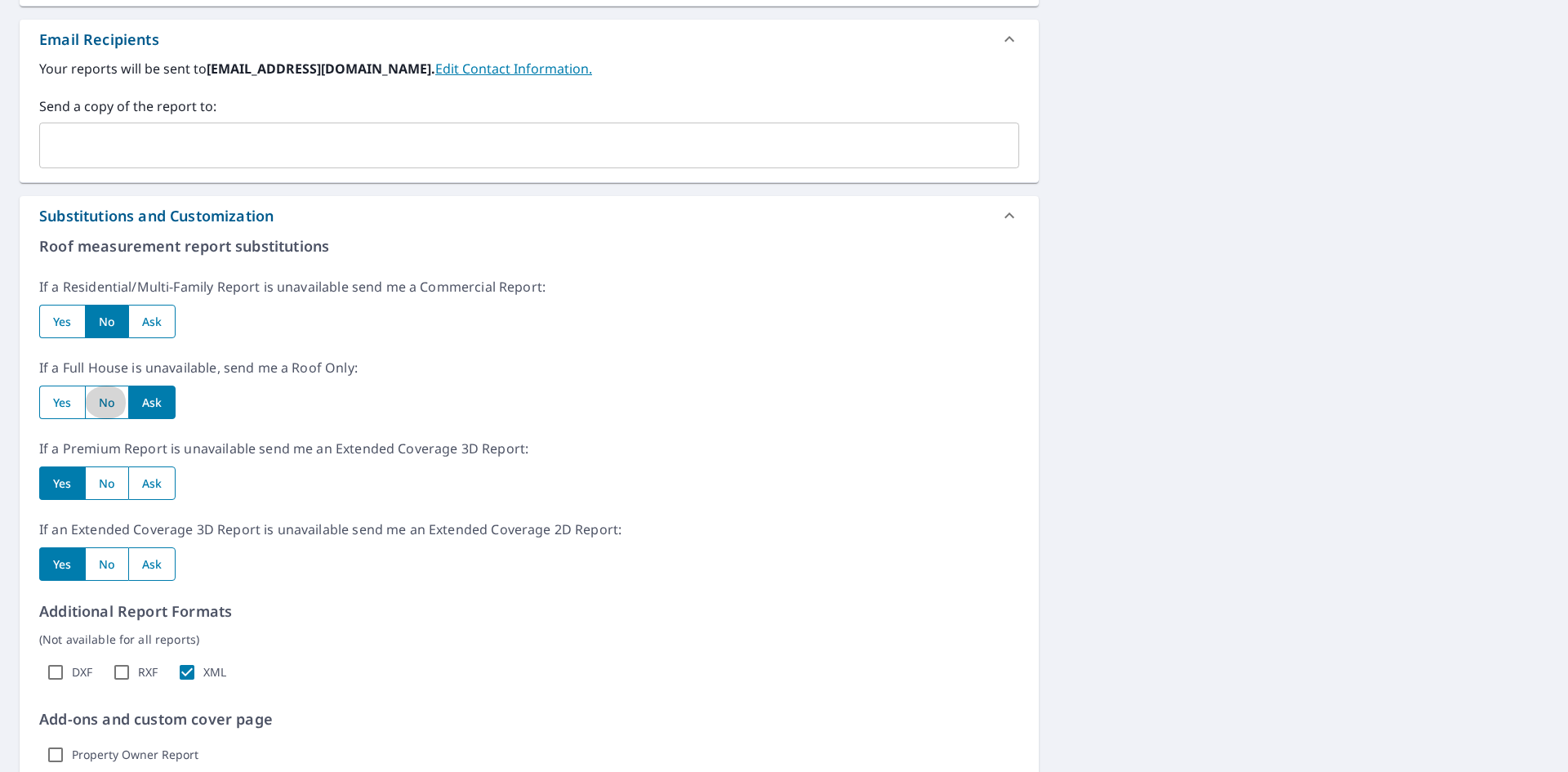
click at [105, 402] on input "radio" at bounding box center [106, 402] width 43 height 34
radio input "true"
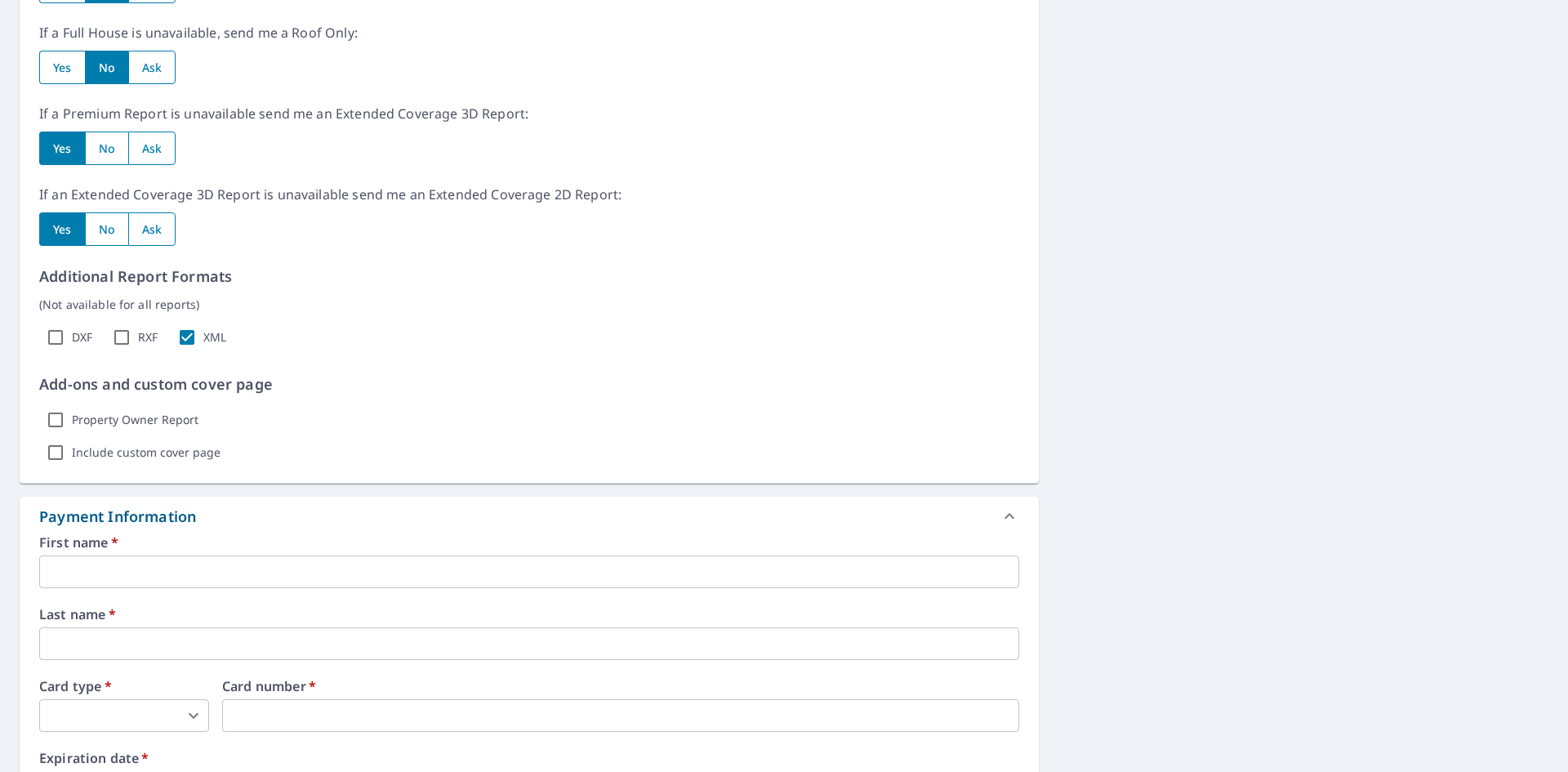
scroll to position [1389, 0]
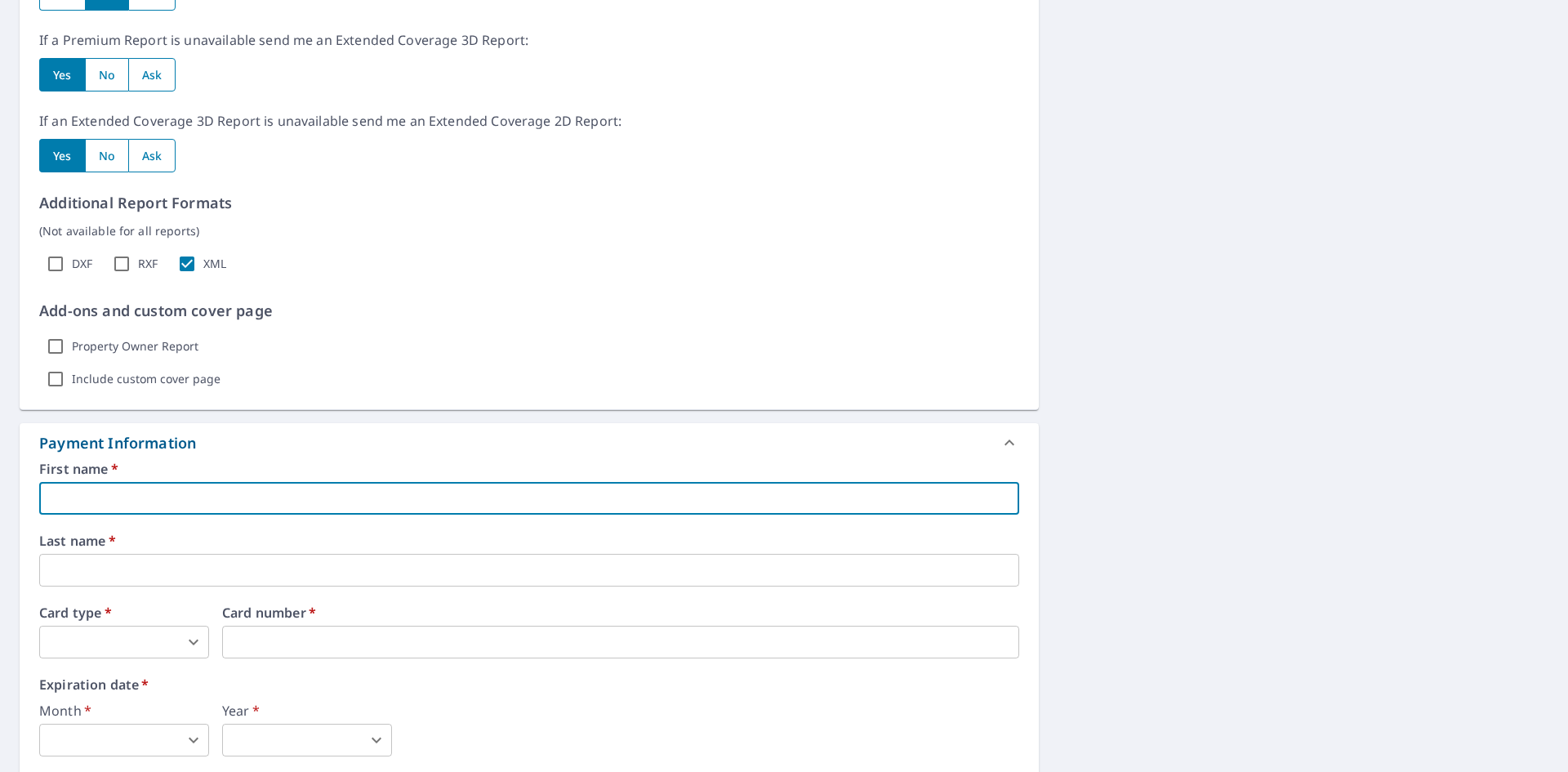
click at [309, 503] on input "text" at bounding box center [528, 498] width 980 height 33
type input "Samantha"
type input "Aronne"
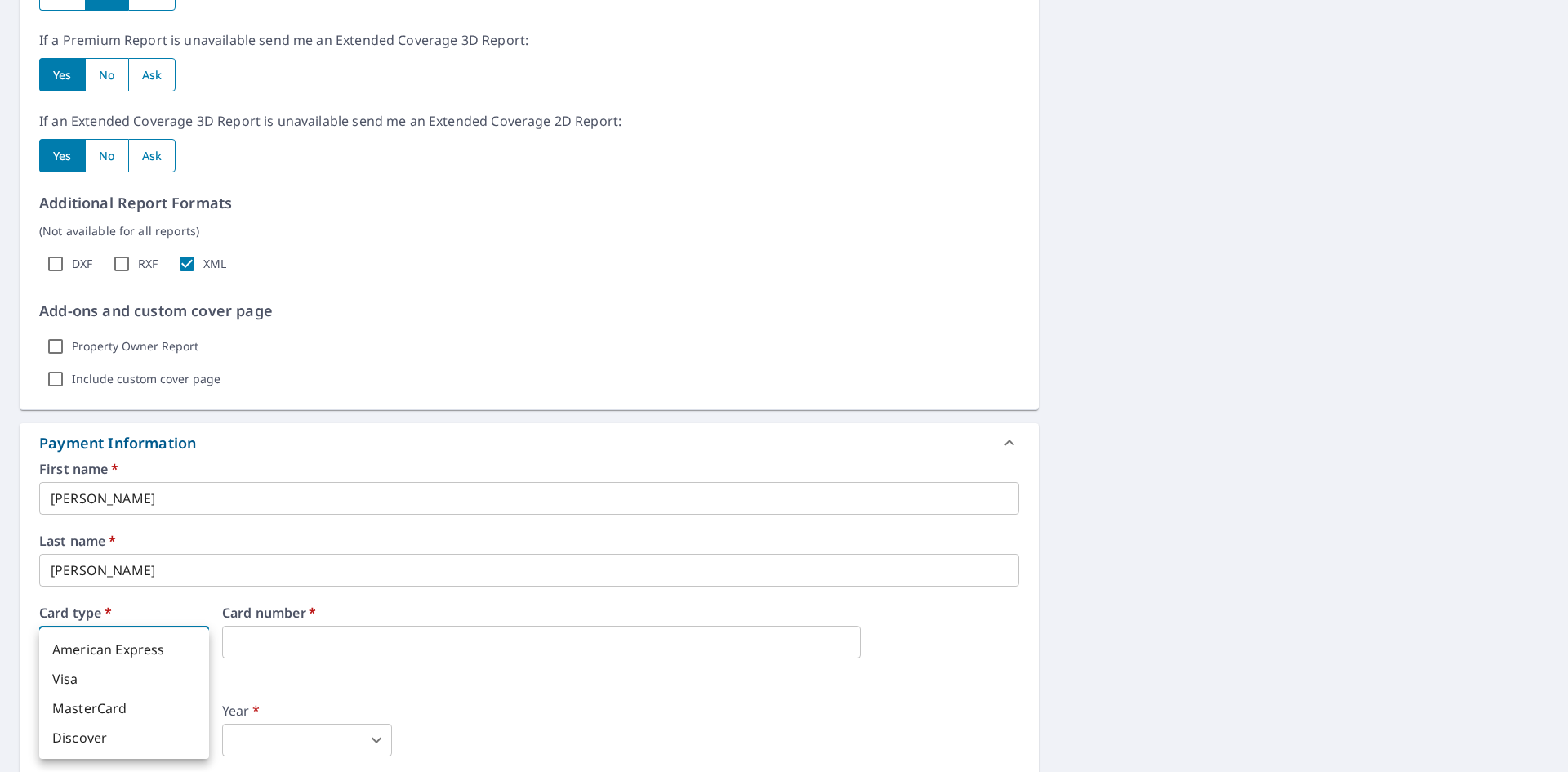
click at [163, 638] on body "SA SA Dashboard Order History Cancel Order SA Dashboard / Finalize Order Finali…" at bounding box center [784, 386] width 1568 height 772
click at [92, 681] on li "Visa" at bounding box center [123, 679] width 170 height 29
type input "2"
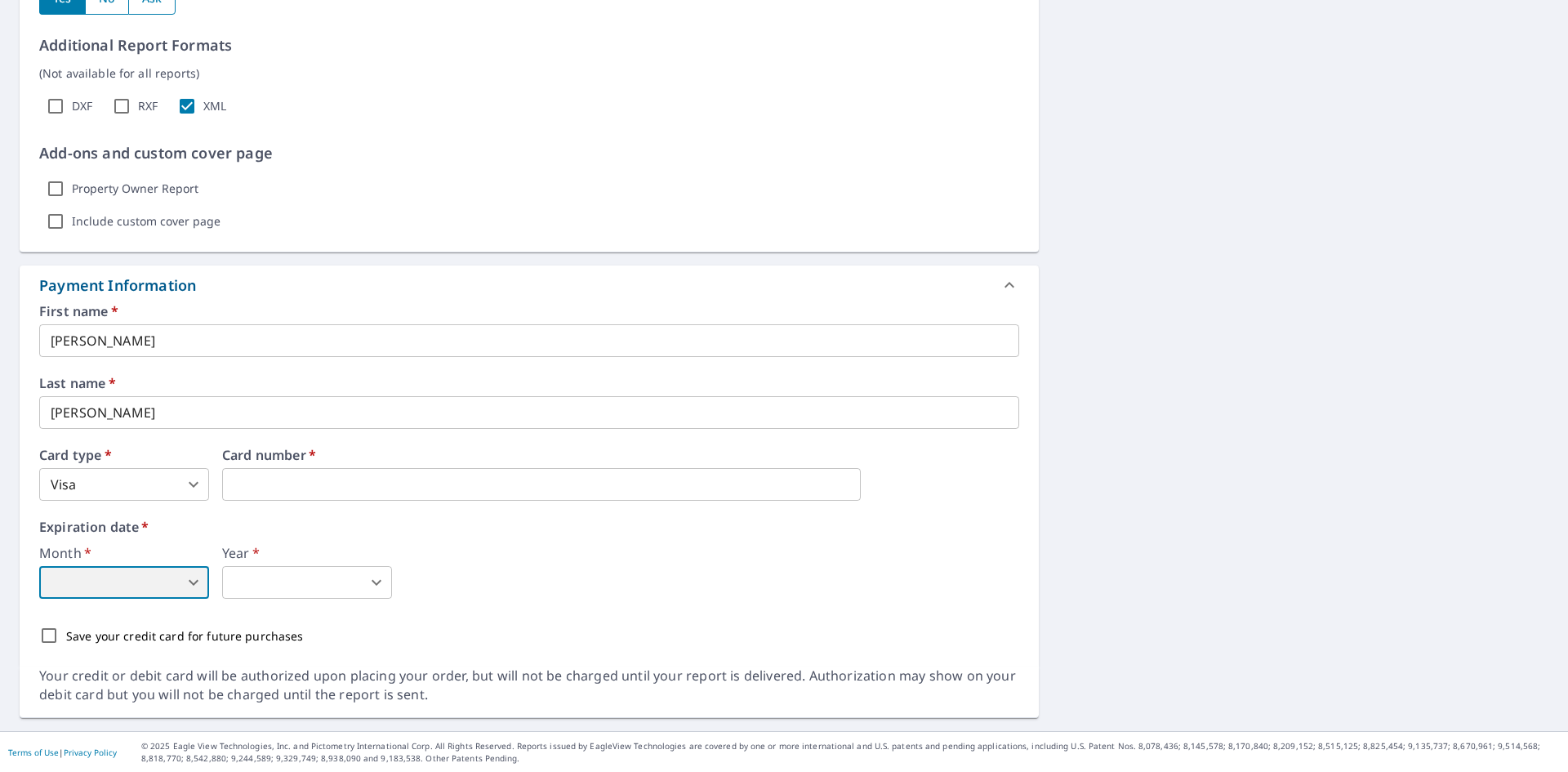
scroll to position [1547, 0]
click at [167, 579] on body "SA SA Dashboard Order History Cancel Order SA Dashboard / Finalize Order Finali…" at bounding box center [784, 386] width 1568 height 772
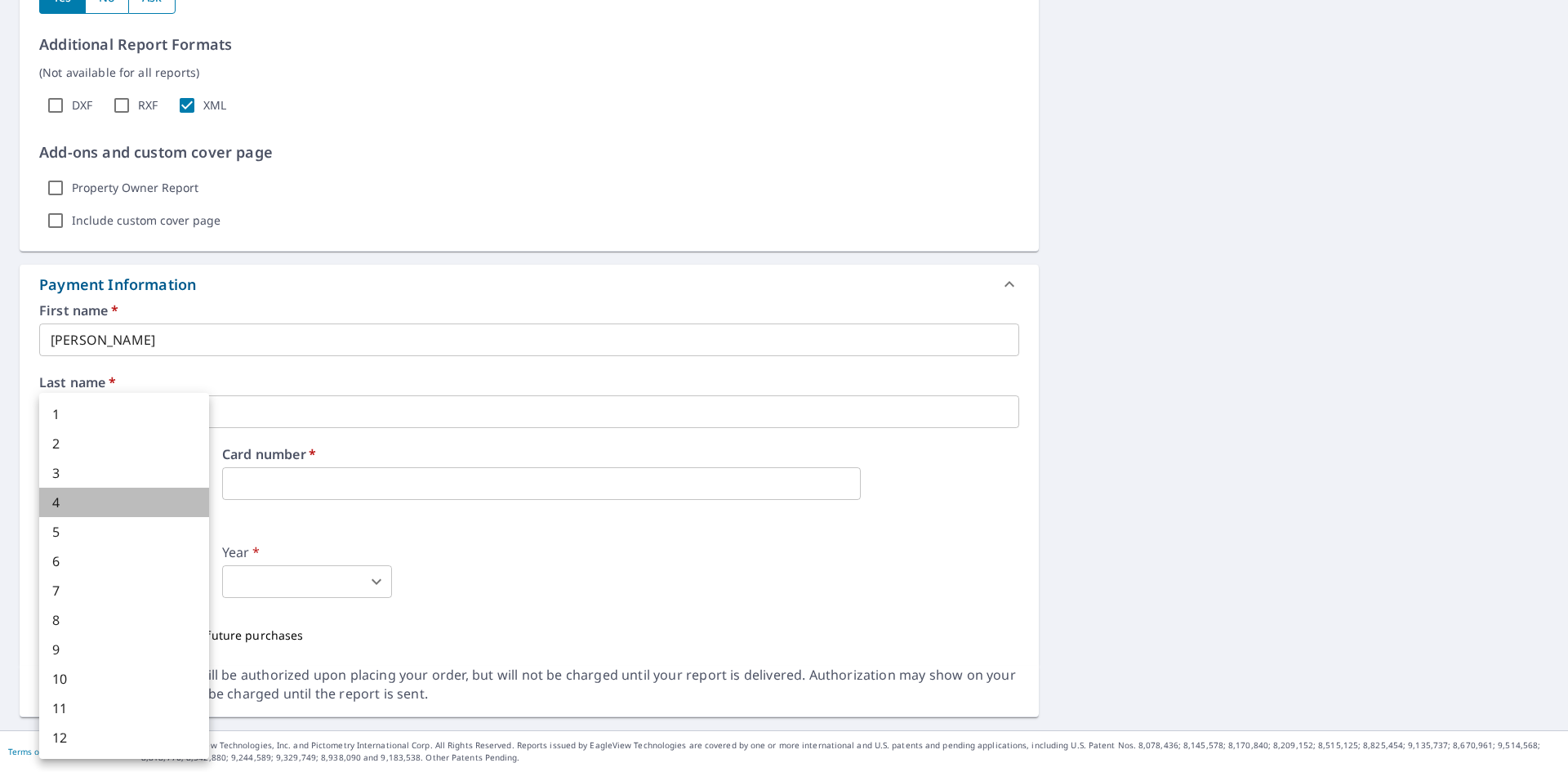
click at [133, 497] on li "4" at bounding box center [123, 503] width 170 height 29
type input "4"
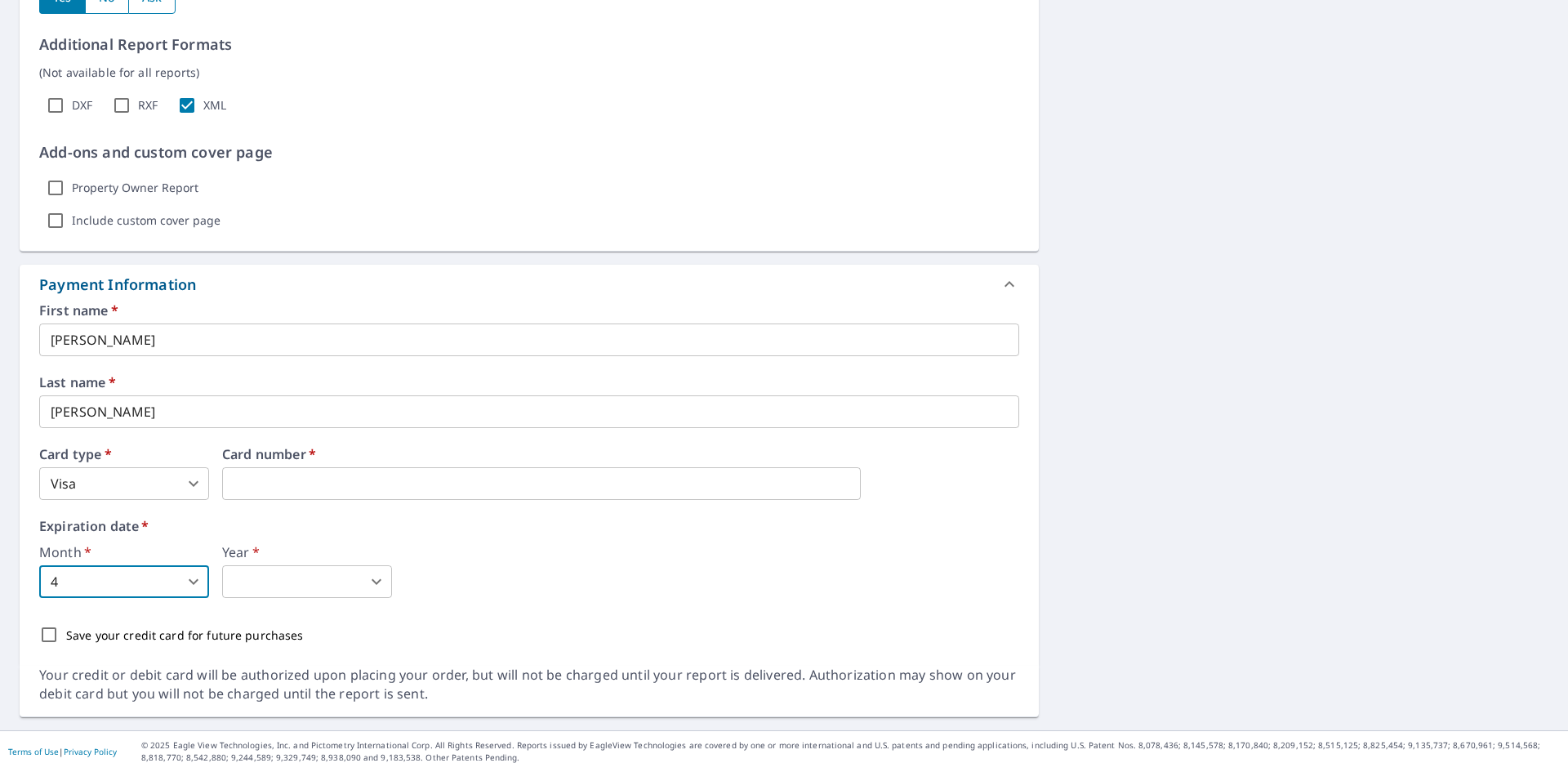
click at [311, 588] on body "SA SA Dashboard Order History Cancel Order SA Dashboard / Finalize Order Finali…" at bounding box center [784, 386] width 1568 height 772
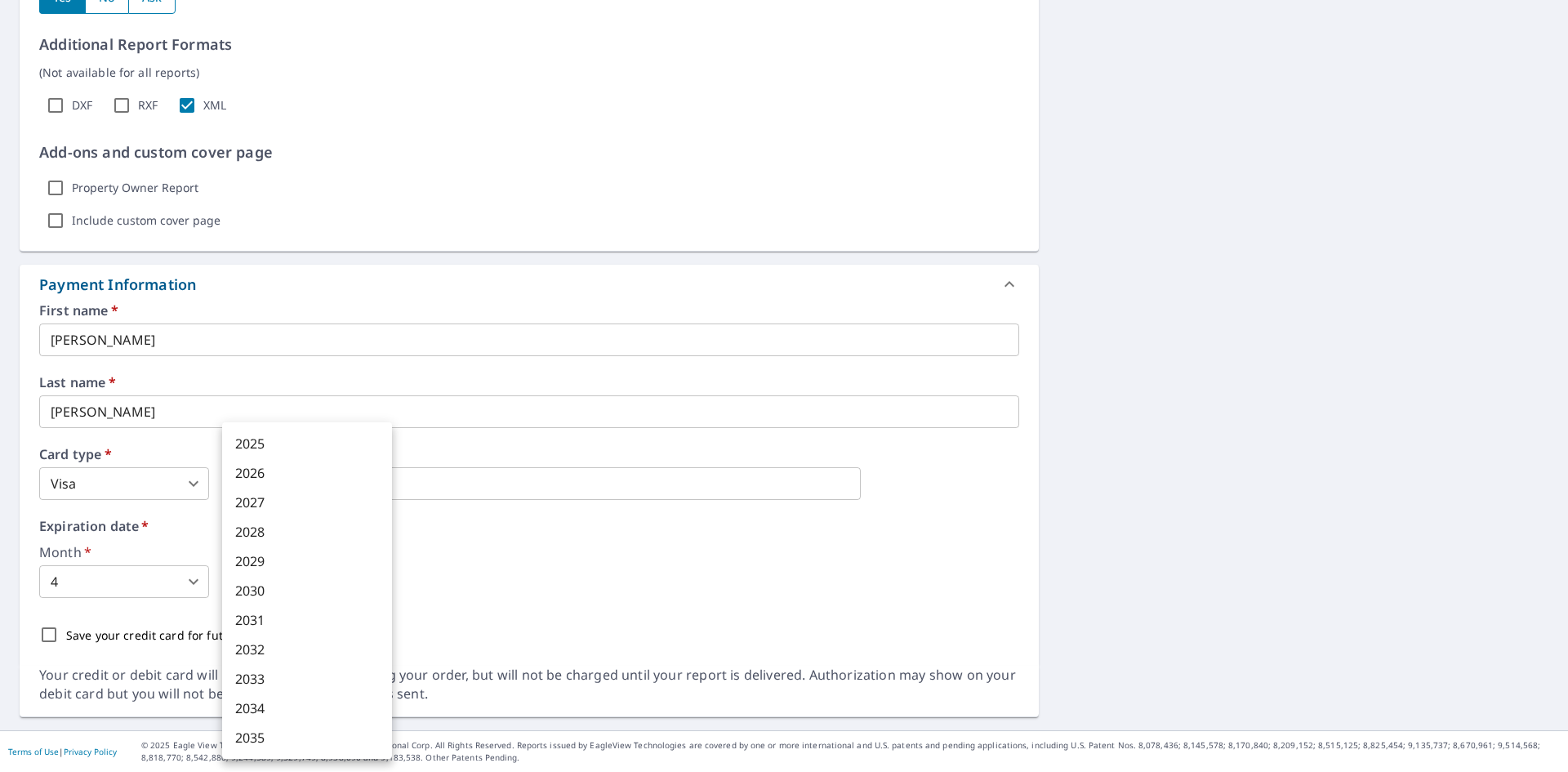
click at [280, 470] on li "2026" at bounding box center [307, 473] width 170 height 29
type input "2026"
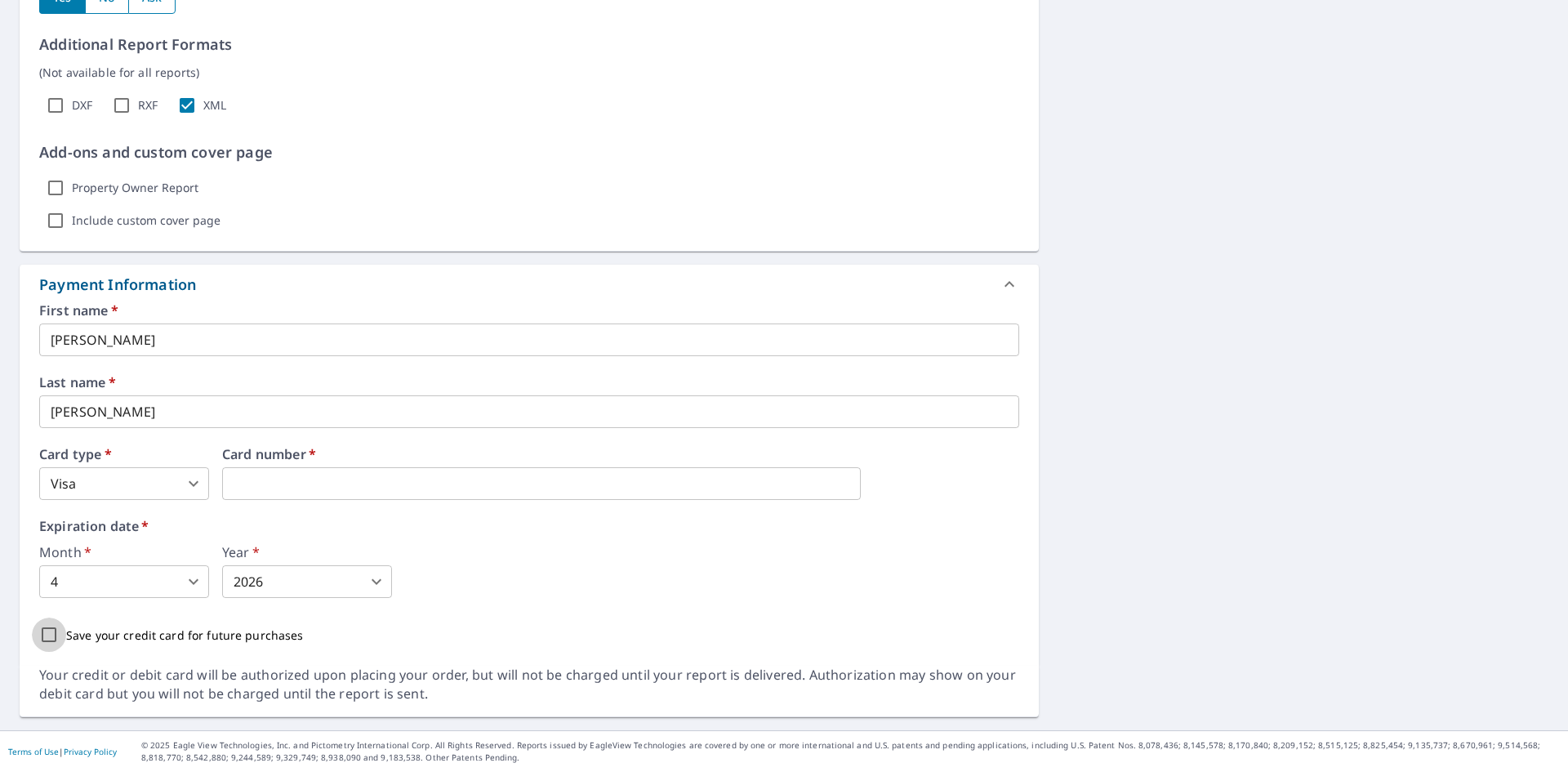
click at [55, 636] on input "Save your credit card for future purchases" at bounding box center [49, 635] width 35 height 35
checkbox input "true"
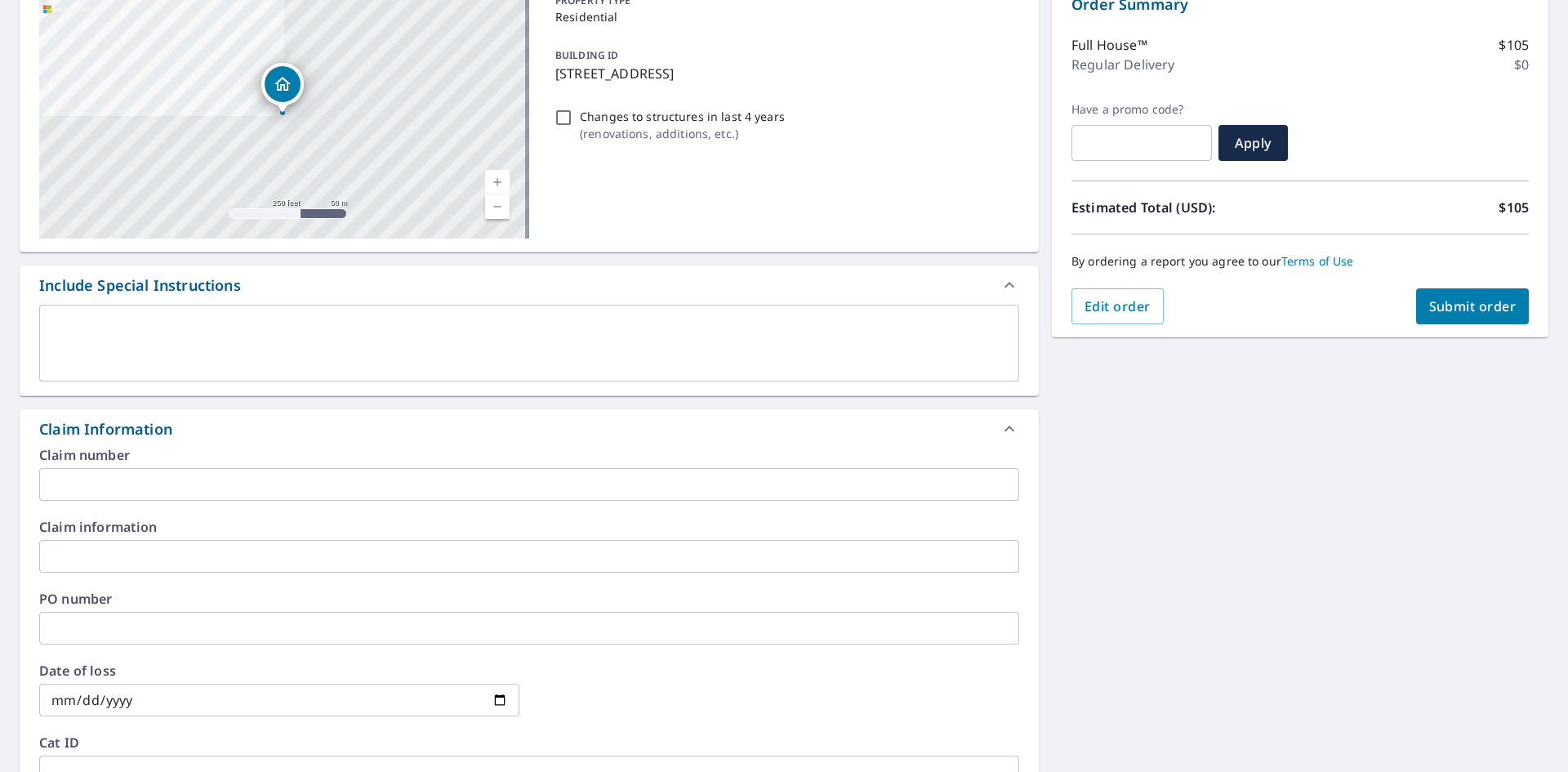
scroll to position [159, 0]
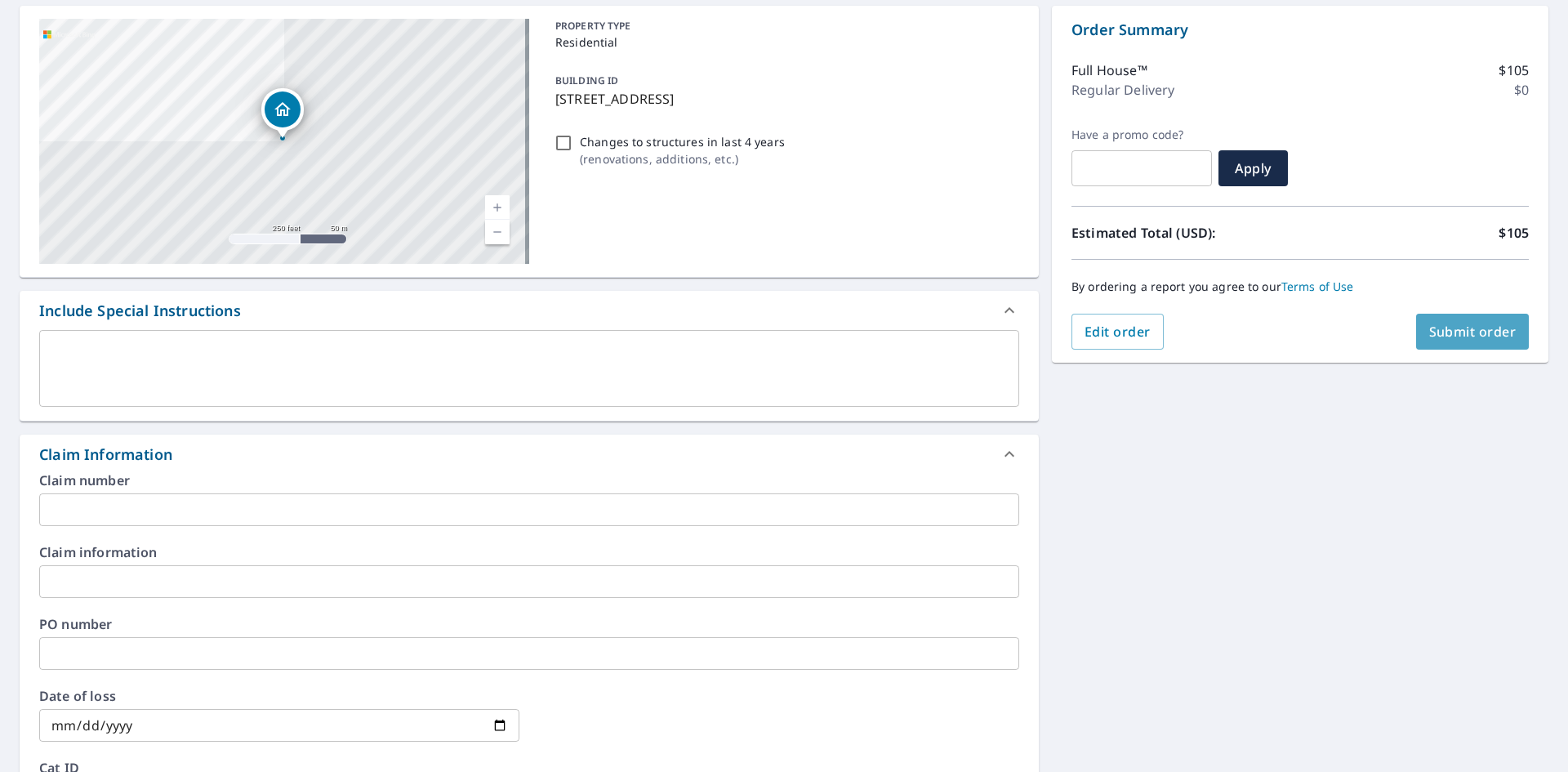
click at [1443, 340] on span "Submit order" at bounding box center [1472, 332] width 87 height 18
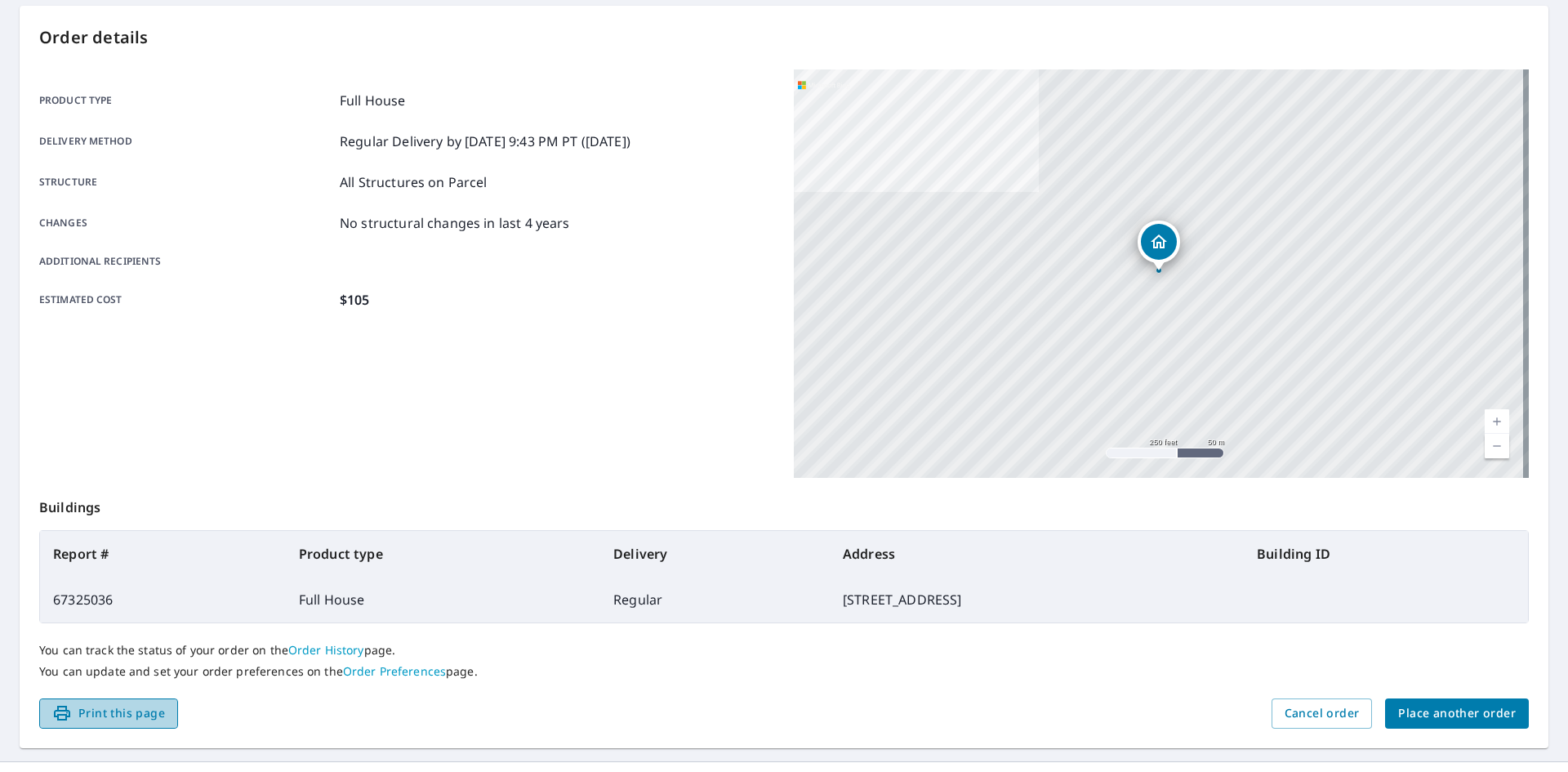
click at [122, 720] on span "Print this page" at bounding box center [109, 713] width 113 height 21
